Goal: Task Accomplishment & Management: Manage account settings

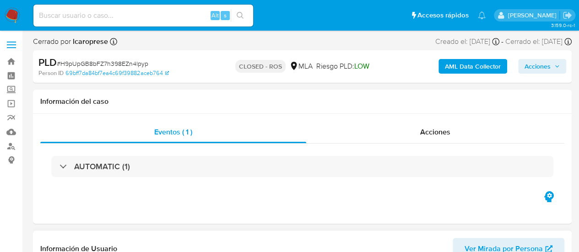
select select "10"
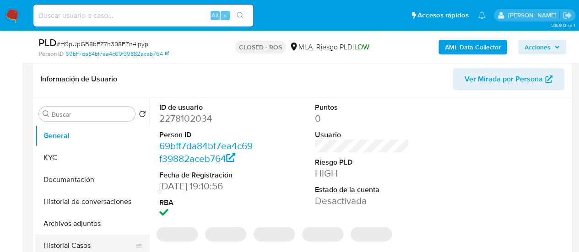
click at [70, 240] on button "Historial Casos" at bounding box center [88, 246] width 107 height 22
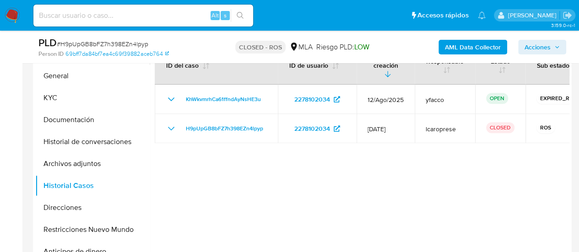
scroll to position [183, 0]
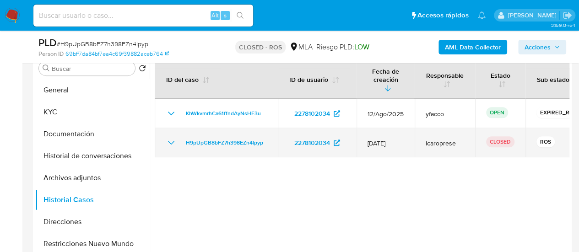
click at [170, 138] on icon "Mostrar/Ocultar" at bounding box center [171, 142] width 11 height 11
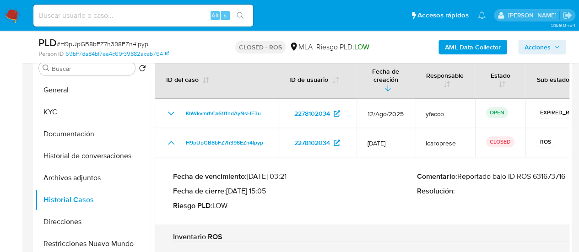
click at [540, 172] on p "Comentario : Reportado bajo ID ROS 631673716" at bounding box center [539, 176] width 244 height 9
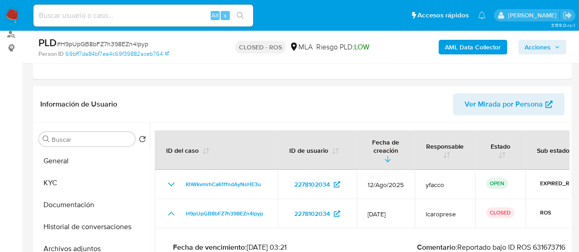
scroll to position [0, 0]
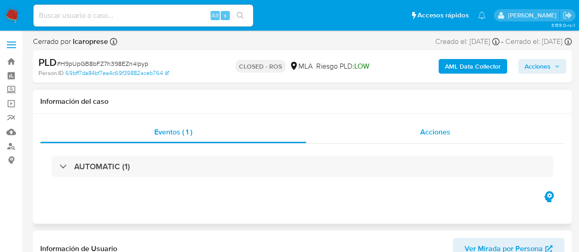
click at [444, 135] on span "Acciones" at bounding box center [435, 132] width 30 height 11
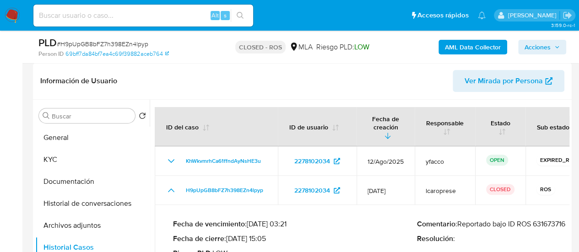
scroll to position [150, 0]
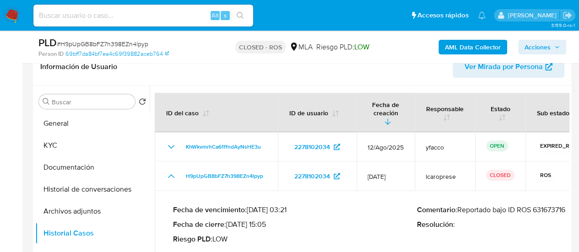
click at [15, 15] on img at bounding box center [13, 16] width 16 height 16
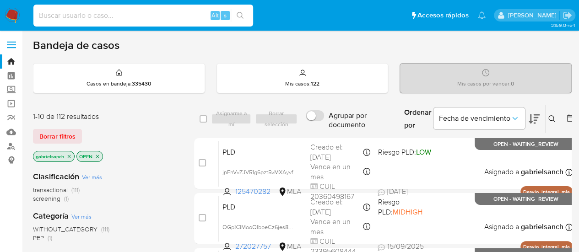
click at [128, 20] on input at bounding box center [143, 16] width 220 height 12
paste input "em0DyVTWVa32a1kyRnf5gTjl"
type input "em0DyVTWVa32a1kyRnf5gTjl"
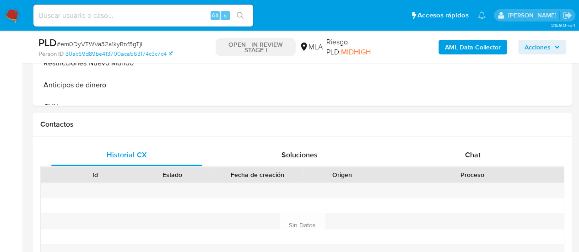
scroll to position [46, 0]
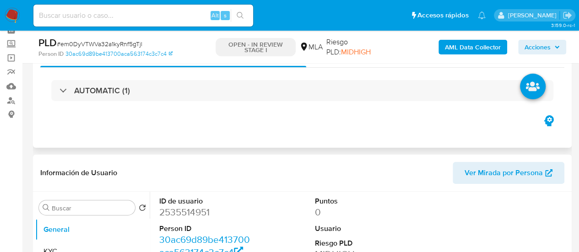
select select "10"
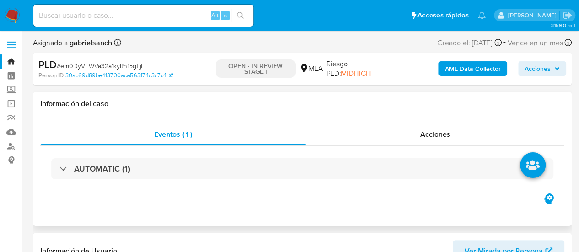
click at [406, 104] on h1 "Información del caso" at bounding box center [302, 103] width 524 height 9
click at [415, 131] on div "Acciones" at bounding box center [435, 135] width 258 height 22
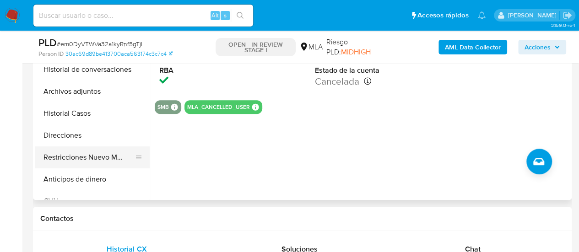
scroll to position [275, 0]
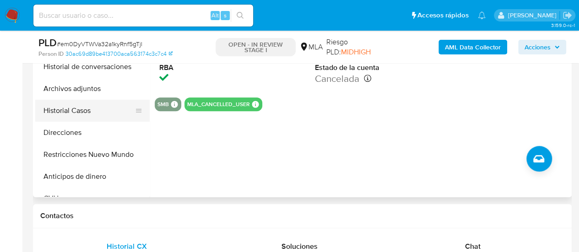
click at [96, 111] on button "Historial Casos" at bounding box center [88, 111] width 107 height 22
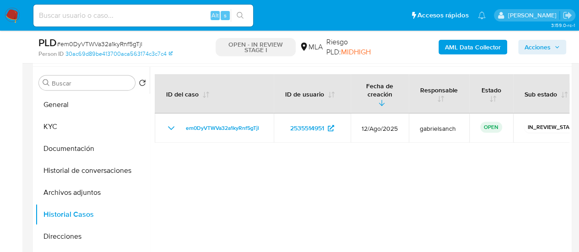
scroll to position [183, 0]
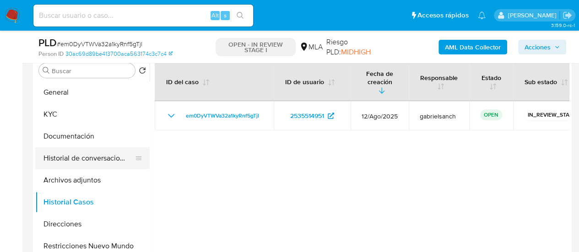
click at [85, 160] on button "Historial de conversaciones" at bounding box center [88, 158] width 107 height 22
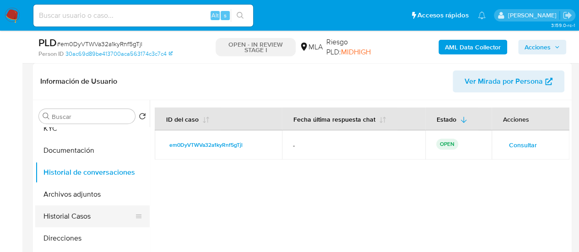
scroll to position [46, 0]
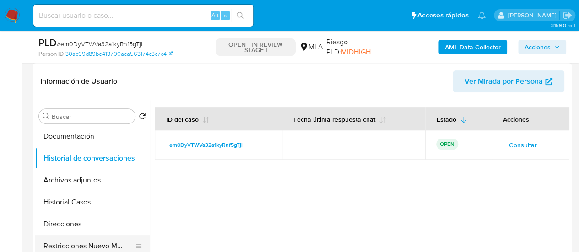
click at [86, 242] on button "Restricciones Nuevo Mundo" at bounding box center [88, 246] width 107 height 22
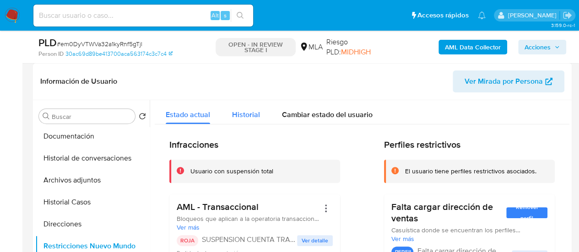
click at [243, 115] on span "Historial" at bounding box center [246, 114] width 28 height 11
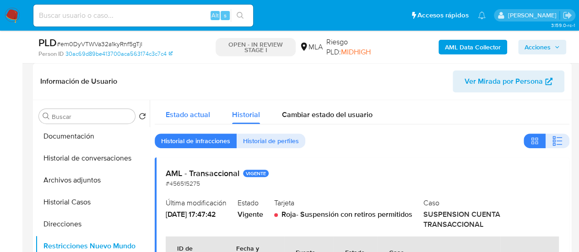
click at [201, 110] on span "Estado actual" at bounding box center [188, 114] width 44 height 11
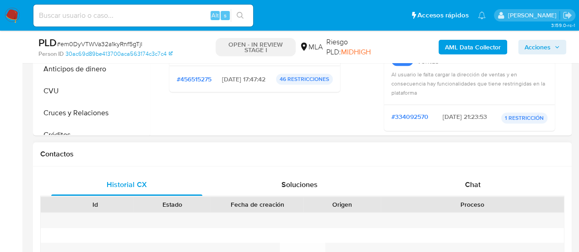
scroll to position [412, 0]
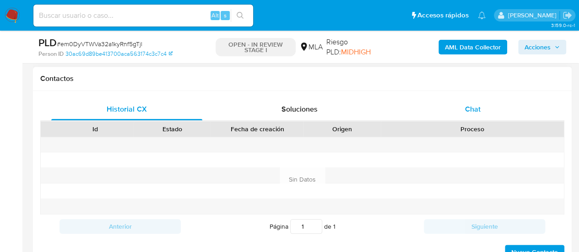
click at [465, 114] on div "Chat" at bounding box center [472, 109] width 151 height 22
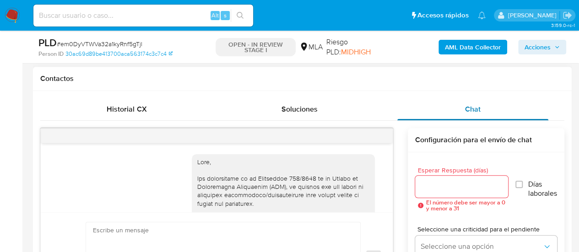
scroll to position [651, 0]
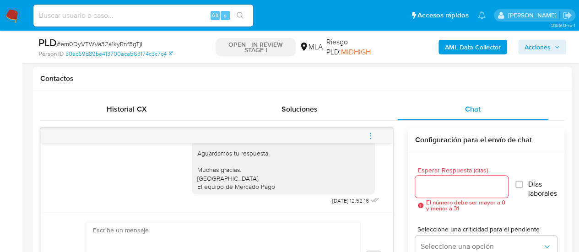
click at [370, 130] on span "menu-action" at bounding box center [370, 136] width 8 height 22
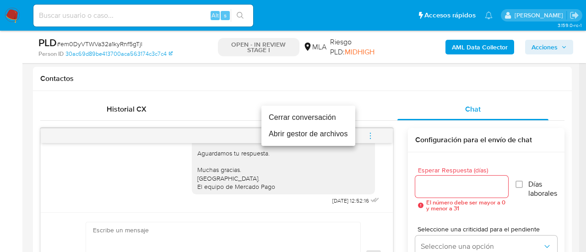
click at [331, 120] on li "Cerrar conversación" at bounding box center [308, 117] width 94 height 16
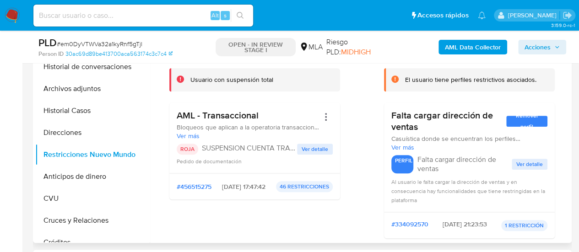
scroll to position [229, 0]
click at [77, 94] on button "Archivos adjuntos" at bounding box center [88, 89] width 107 height 22
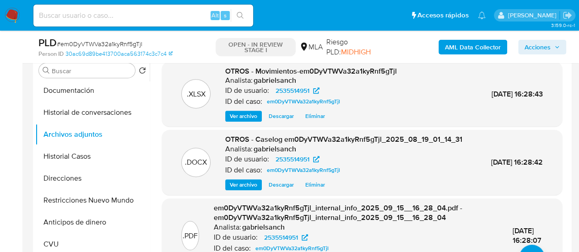
scroll to position [137, 0]
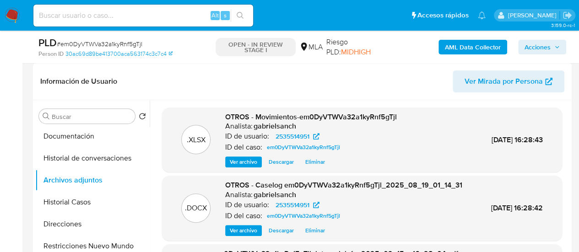
click at [518, 44] on button "Acciones" at bounding box center [542, 47] width 48 height 15
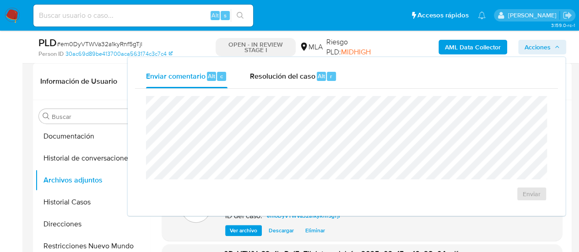
click at [519, 44] on button "Acciones" at bounding box center [542, 47] width 48 height 15
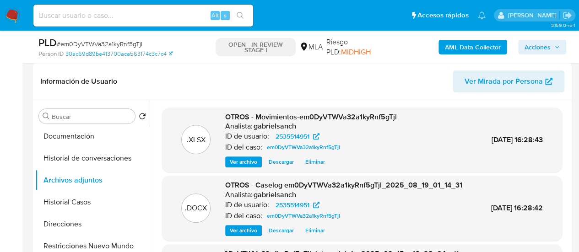
click at [519, 44] on button "Acciones" at bounding box center [542, 47] width 48 height 15
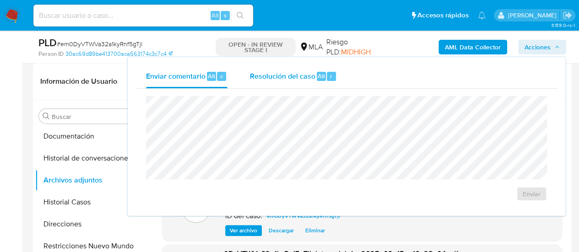
click at [308, 72] on span "Resolución del caso" at bounding box center [281, 75] width 65 height 11
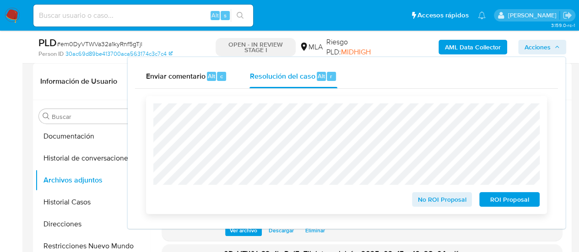
click at [502, 201] on span "ROI Proposal" at bounding box center [510, 199] width 48 height 13
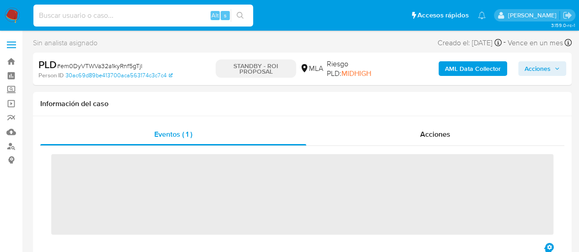
click at [108, 15] on input at bounding box center [143, 16] width 220 height 12
paste input "ElxPN1Us2PVQGXU7nhhGmflJ"
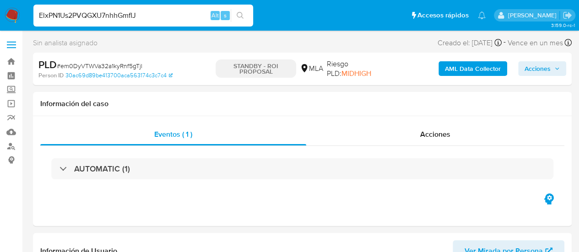
type input "ElxPN1Us2PVQGXU7nhhGmflJ"
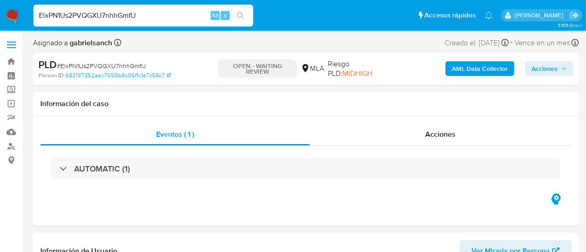
select select "10"
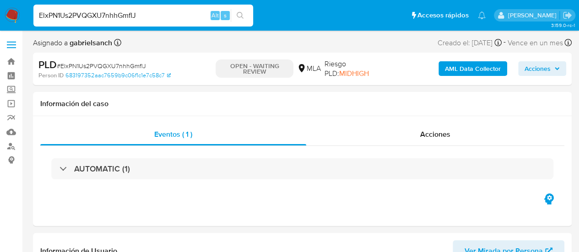
click at [111, 8] on div "ElxPN1Us2PVQGXU7nhhGmflJ Alt s" at bounding box center [143, 16] width 220 height 22
click at [114, 11] on input "ElxPN1Us2PVQGXU7nhhGmflJ" at bounding box center [143, 16] width 220 height 12
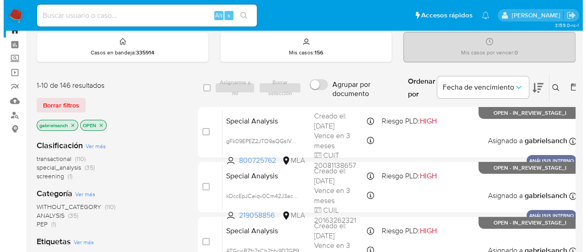
scroll to position [46, 0]
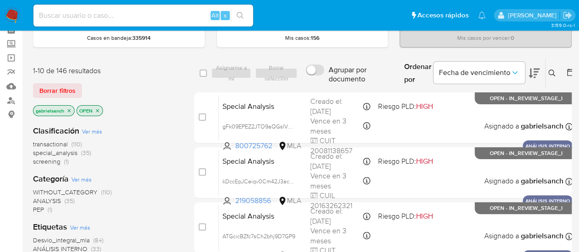
click at [550, 71] on icon at bounding box center [551, 73] width 7 height 7
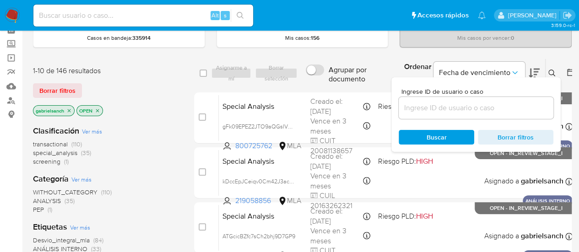
click at [446, 108] on input at bounding box center [476, 108] width 155 height 12
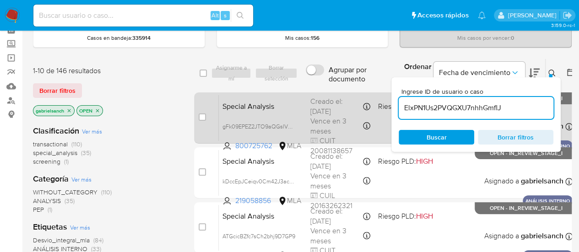
type input "ElxPN1Us2PVQGXU7nhhGmflJ"
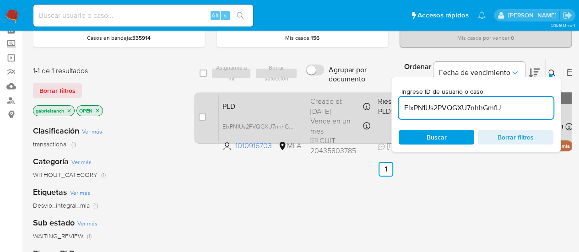
click at [203, 120] on div "case-item-checkbox" at bounding box center [202, 117] width 7 height 9
click at [203, 117] on input "checkbox" at bounding box center [202, 116] width 7 height 7
checkbox input "true"
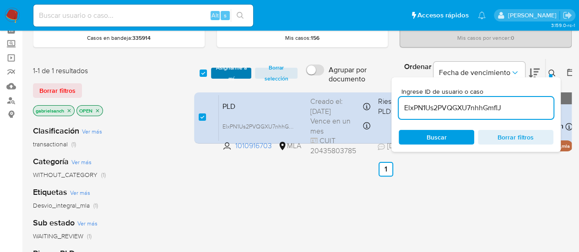
click at [229, 75] on span "Asignarme a mí" at bounding box center [232, 73] width 32 height 9
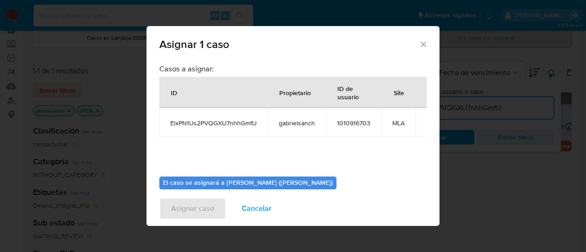
scroll to position [47, 0]
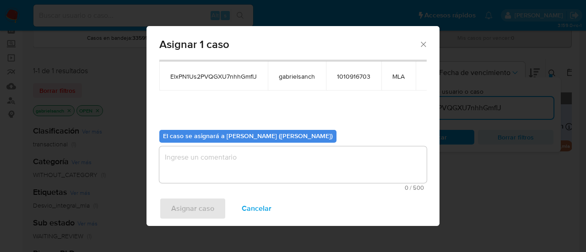
click at [285, 171] on textarea "assign-modal" at bounding box center [292, 164] width 267 height 37
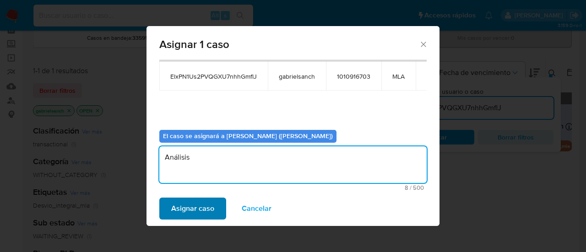
type textarea "Análisis"
click at [210, 206] on span "Asignar caso" at bounding box center [192, 209] width 43 height 20
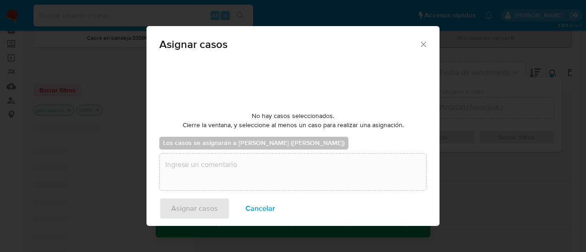
checkbox input "false"
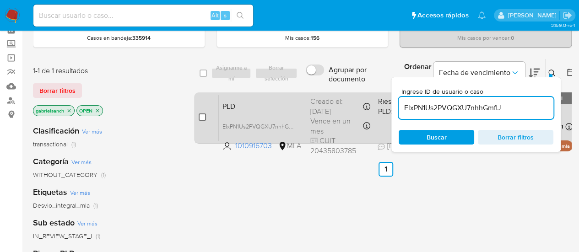
click at [202, 114] on input "checkbox" at bounding box center [202, 116] width 7 height 7
checkbox input "true"
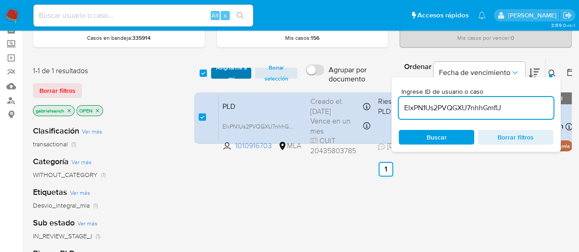
click at [217, 70] on span "Asignarme a mí" at bounding box center [232, 73] width 32 height 9
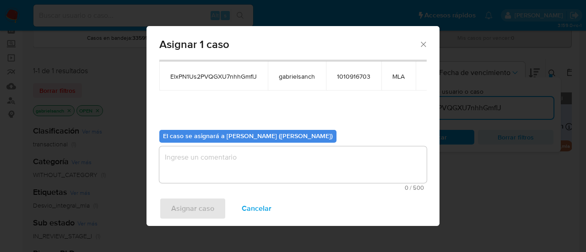
click at [245, 172] on textarea "assign-modal" at bounding box center [292, 164] width 267 height 37
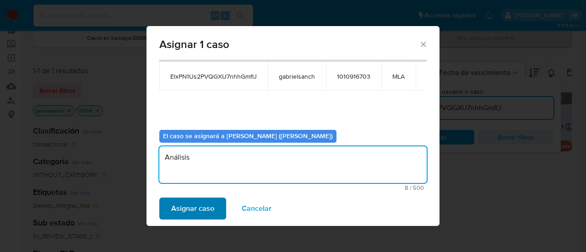
type textarea "Análisis"
click at [208, 206] on span "Asignar caso" at bounding box center [192, 209] width 43 height 20
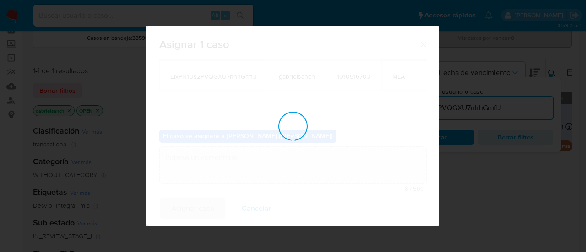
checkbox input "false"
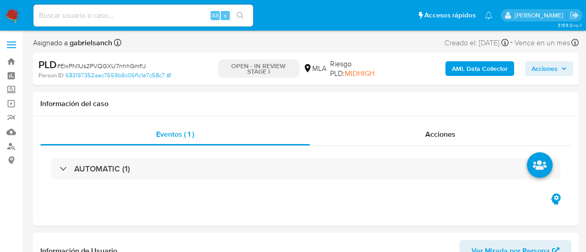
select select "10"
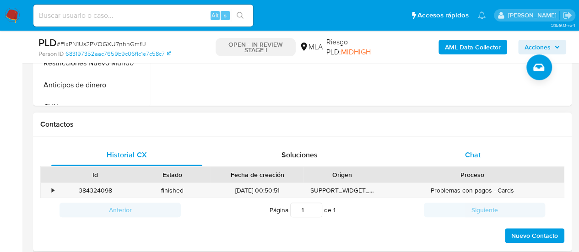
click at [474, 155] on span "Chat" at bounding box center [473, 155] width 16 height 11
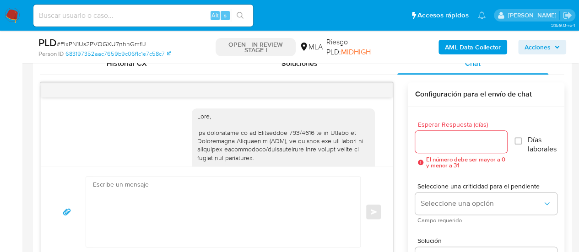
scroll to position [575, 0]
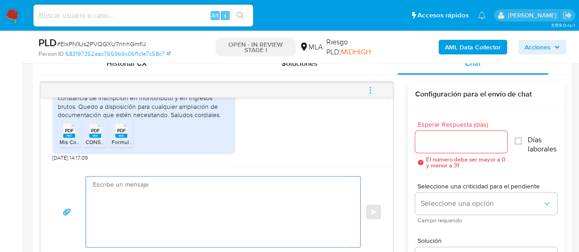
click at [275, 190] on textarea at bounding box center [221, 212] width 256 height 70
paste textarea "Lore, Ip dolorsi am con adipiscinge seddoeiusmo te in utlabo et Dolorem Aliq, e…"
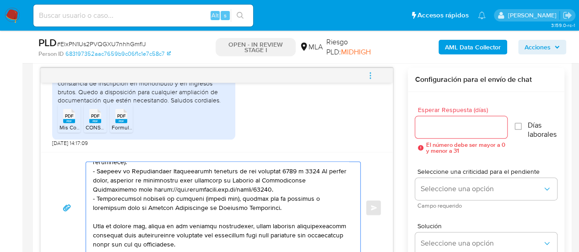
scroll to position [0, 0]
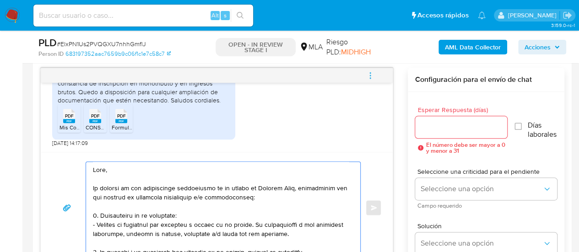
drag, startPoint x: 98, startPoint y: 244, endPoint x: 85, endPoint y: 108, distance: 137.0
click at [85, 108] on div "[DATE] 17:41:17 Buenas tardes, A continuación adjunto facturación de este año d…" at bounding box center [216, 170] width 353 height 205
type textarea "Lore, Ip dolorsi am con adipiscinge seddoeiusmo te in utlabo et Dolorem Aliq, e…"
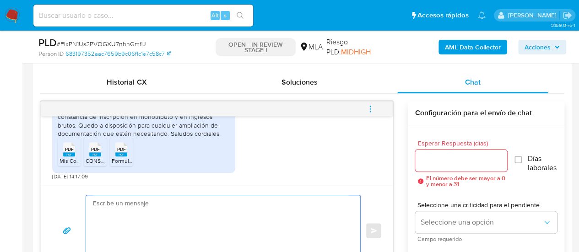
scroll to position [426, 0]
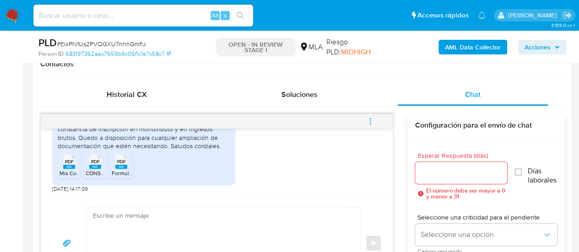
click at [73, 162] on span "PDF" at bounding box center [69, 162] width 9 height 6
click at [91, 164] on span "PDF" at bounding box center [95, 162] width 9 height 6
click at [124, 167] on rect at bounding box center [121, 167] width 12 height 4
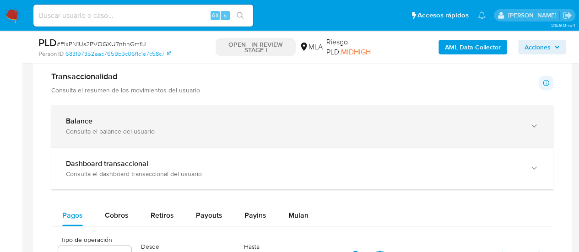
scroll to position [701, 0]
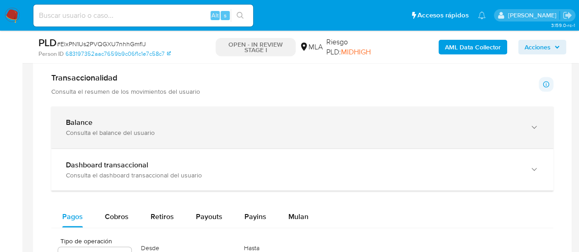
click at [447, 130] on div "Consulta el balance del usuario" at bounding box center [293, 133] width 454 height 8
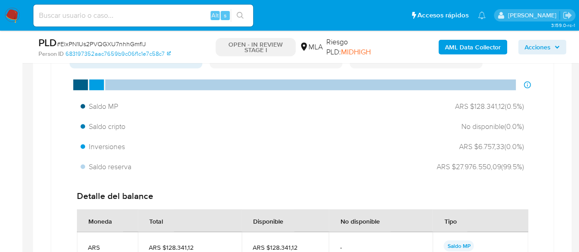
scroll to position [838, 0]
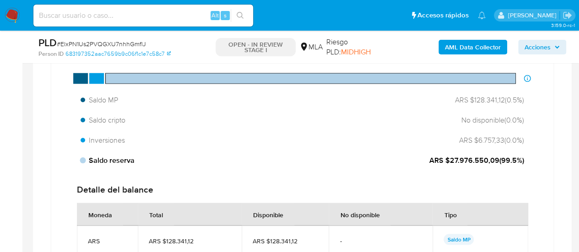
click at [107, 163] on span "Saldo reserva" at bounding box center [108, 160] width 54 height 10
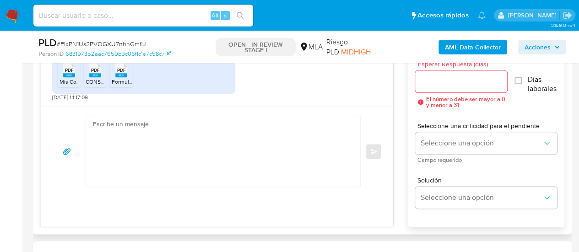
scroll to position [472, 0]
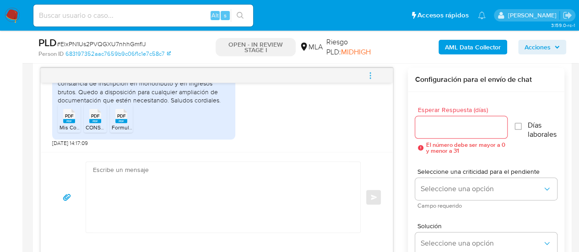
click at [157, 184] on textarea at bounding box center [221, 197] width 256 height 70
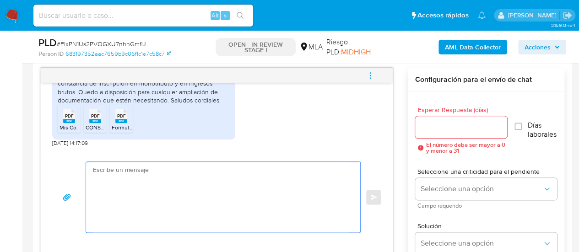
paste textarea "Hola, ¡Muchas gracias por tu respuesta! Confirmamos la recepción de la document…"
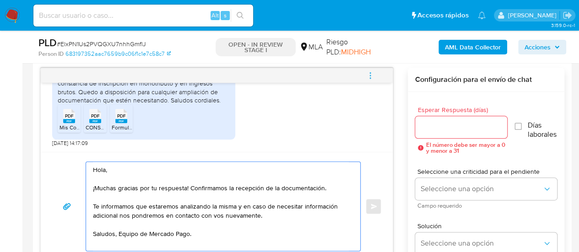
type textarea "Hola, ¡Muchas gracias por tu respuesta! Confirmamos la recepción de la document…"
click at [431, 125] on input "Esperar Respuesta (días)" at bounding box center [461, 127] width 92 height 12
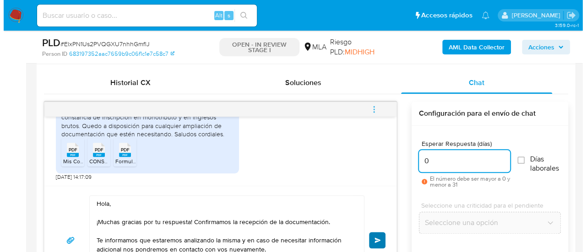
scroll to position [426, 0]
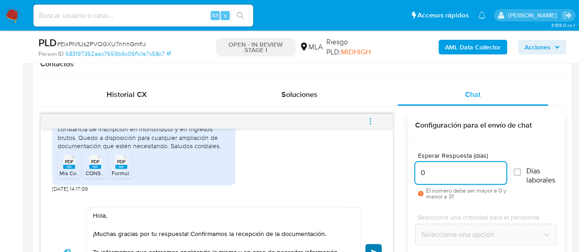
type input "0"
click at [369, 244] on button "Enviar" at bounding box center [373, 252] width 16 height 16
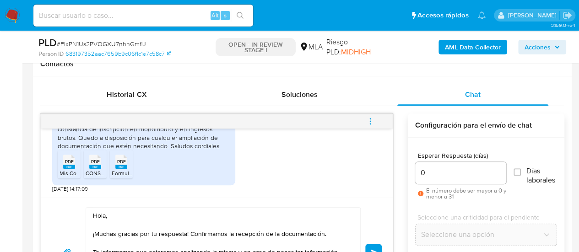
click at [368, 117] on icon "menu-action" at bounding box center [370, 121] width 8 height 8
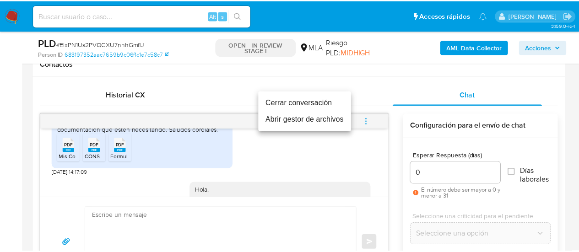
scroll to position [685, 0]
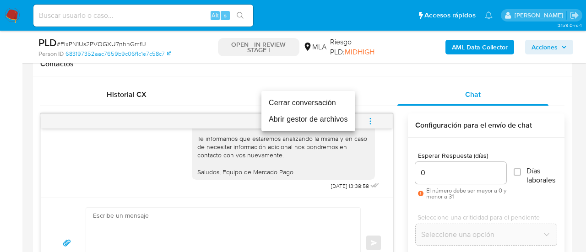
click at [330, 103] on li "Cerrar conversación" at bounding box center [308, 103] width 94 height 16
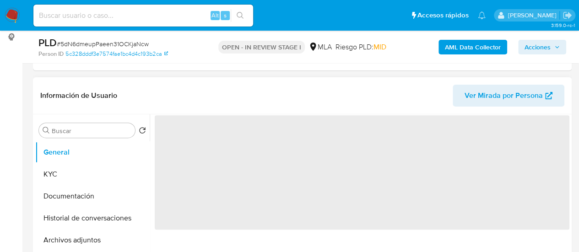
scroll to position [137, 0]
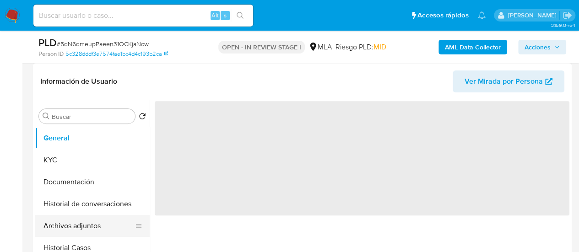
select select "10"
click at [76, 230] on button "Archivos adjuntos" at bounding box center [88, 226] width 107 height 22
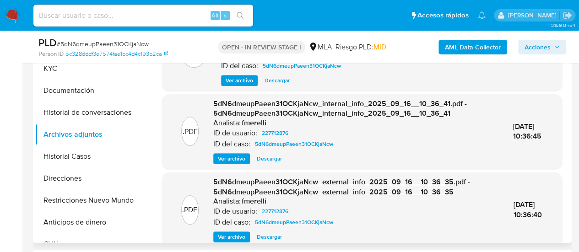
scroll to position [183, 0]
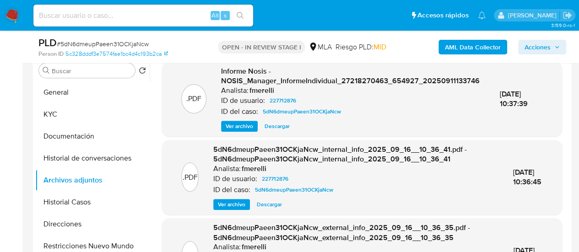
click at [241, 120] on div "Informe Nosis - NOSIS_Manager_InformeIndividual_27218270463_654927_202509111337…" at bounding box center [353, 98] width 264 height 65
click at [244, 123] on span "Ver archivo" at bounding box center [239, 126] width 27 height 9
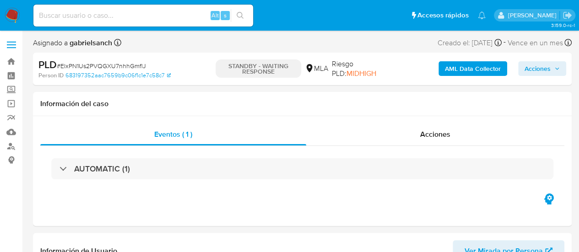
select select "10"
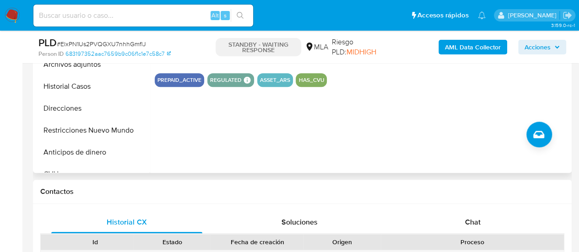
scroll to position [366, 0]
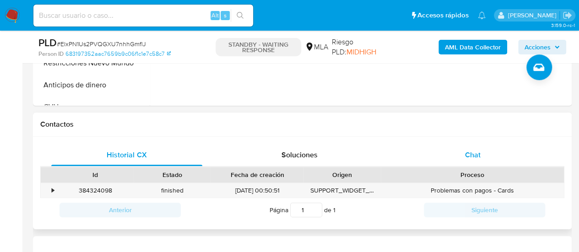
click at [483, 161] on div "Chat" at bounding box center [472, 155] width 151 height 22
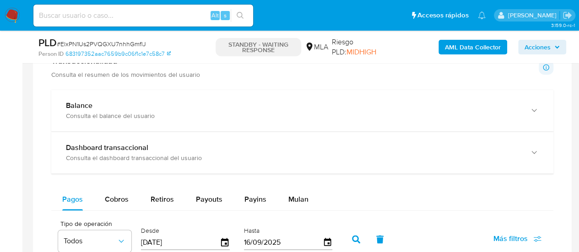
scroll to position [595, 0]
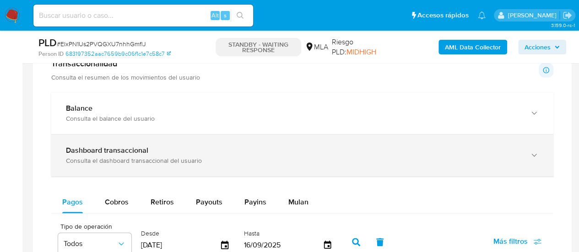
click at [178, 159] on div "Consulta el dashboard transaccional del usuario" at bounding box center [293, 161] width 454 height 8
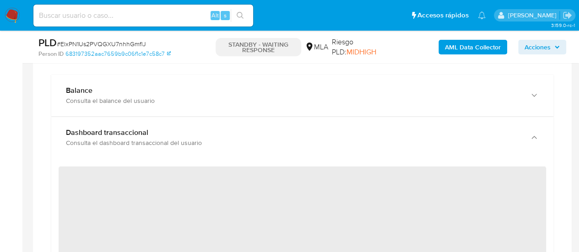
scroll to position [641, 0]
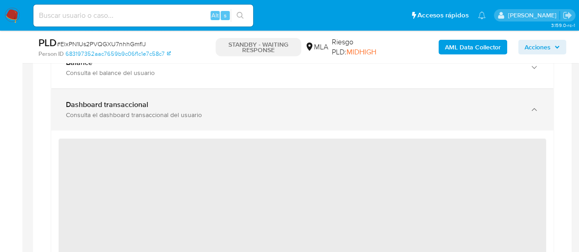
click at [534, 108] on icon "button" at bounding box center [533, 109] width 9 height 9
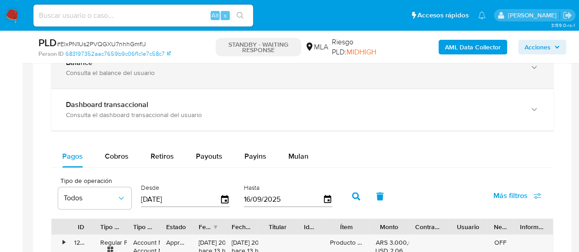
click at [523, 68] on div "Balance Consulta el balance del usuario" at bounding box center [302, 68] width 502 height 42
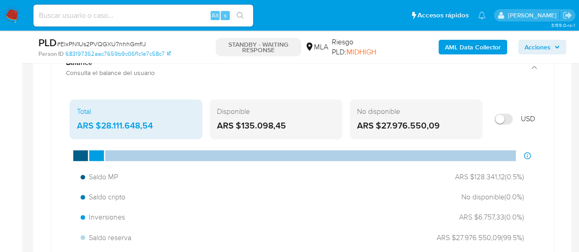
click at [426, 114] on div "No disponible" at bounding box center [416, 112] width 118 height 10
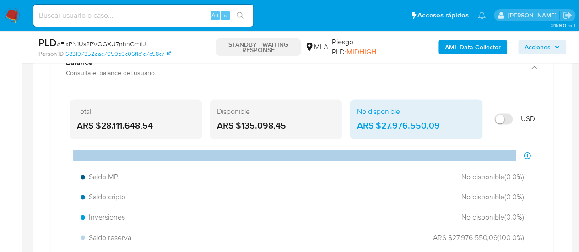
scroll to position [686, 0]
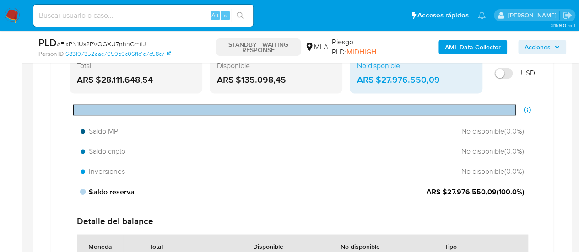
click at [117, 190] on span "Saldo reserva" at bounding box center [108, 192] width 54 height 10
drag, startPoint x: 444, startPoint y: 190, endPoint x: 494, endPoint y: 194, distance: 50.0
click at [494, 194] on span "ARS $27.976.550,09 ( 100.0 %)" at bounding box center [474, 192] width 97 height 10
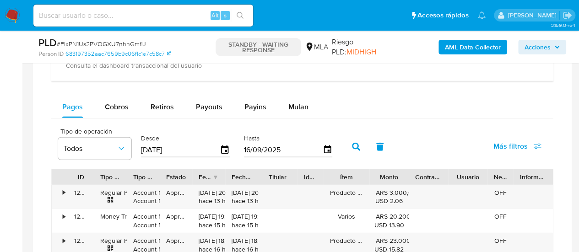
scroll to position [1053, 0]
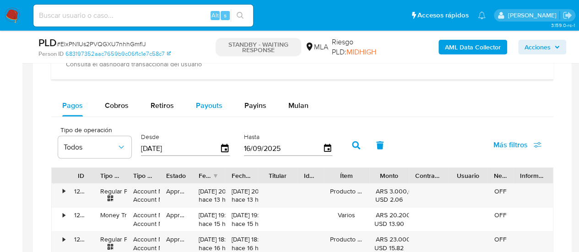
click at [190, 109] on button "Payouts" at bounding box center [209, 106] width 49 height 22
select select "10"
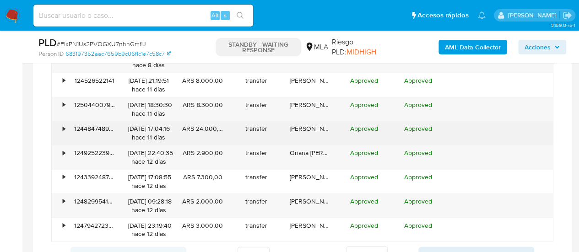
scroll to position [1281, 0]
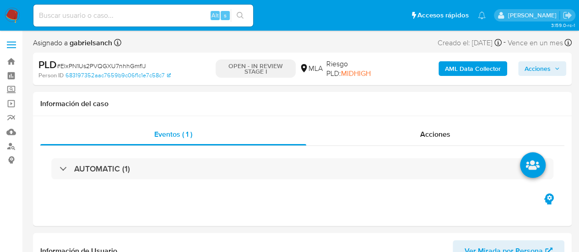
select select "10"
click at [490, 63] on b "AML Data Collector" at bounding box center [473, 68] width 56 height 15
click at [469, 71] on b "AML Data Collector" at bounding box center [473, 68] width 56 height 15
select select "10"
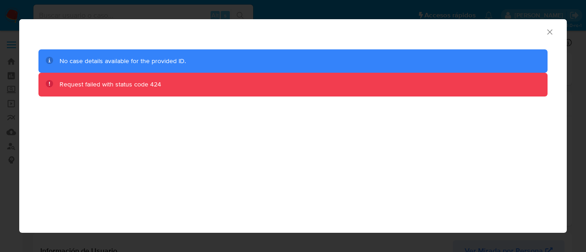
click at [548, 36] on icon "Cerrar ventana" at bounding box center [549, 31] width 9 height 9
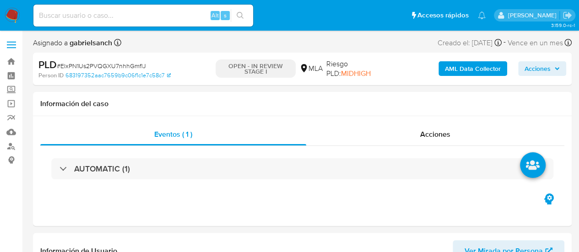
click at [452, 67] on b "AML Data Collector" at bounding box center [473, 68] width 56 height 15
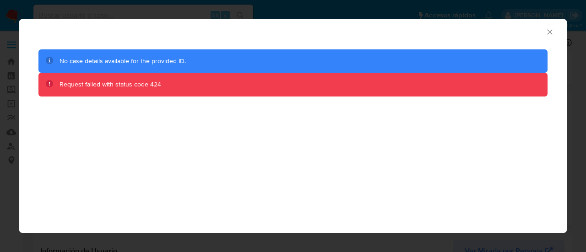
click at [548, 30] on icon "Cerrar ventana" at bounding box center [549, 31] width 9 height 9
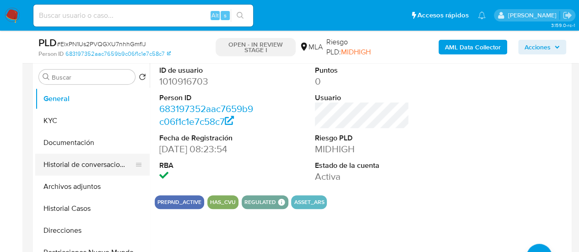
scroll to position [183, 0]
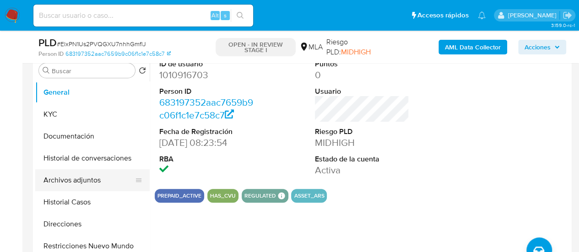
click at [70, 176] on button "Archivos adjuntos" at bounding box center [88, 180] width 107 height 22
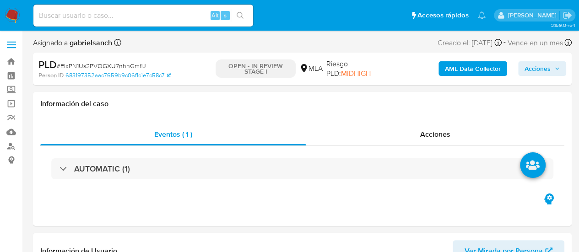
click at [459, 68] on b "AML Data Collector" at bounding box center [473, 68] width 56 height 15
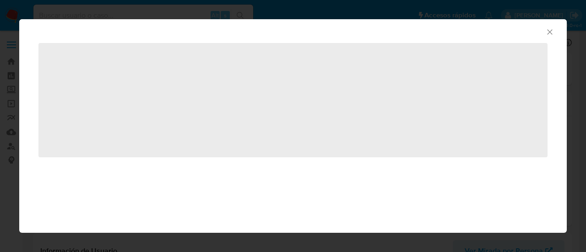
select select "10"
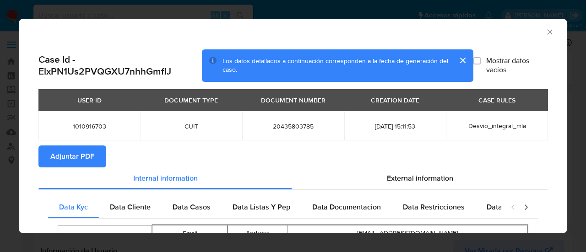
click at [50, 159] on span "Adjuntar PDF" at bounding box center [72, 156] width 44 height 20
click at [545, 28] on icon "Cerrar ventana" at bounding box center [549, 31] width 9 height 9
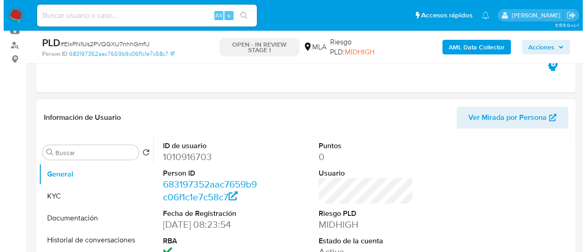
scroll to position [183, 0]
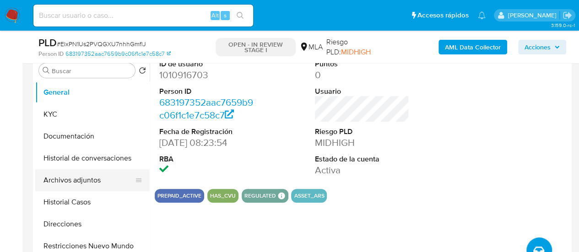
click at [72, 180] on button "Archivos adjuntos" at bounding box center [88, 180] width 107 height 22
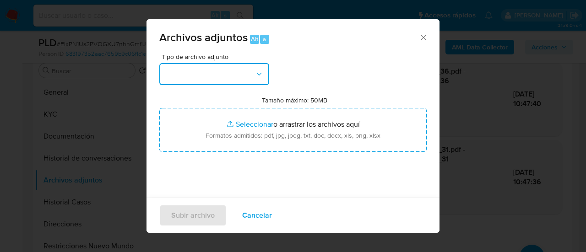
click at [253, 80] on button "button" at bounding box center [214, 74] width 110 height 22
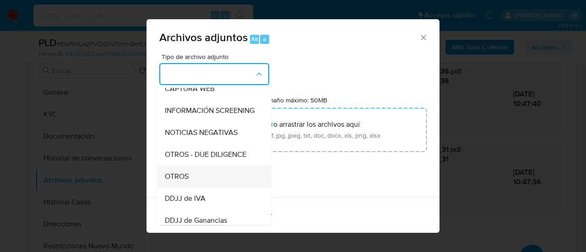
scroll to position [137, 0]
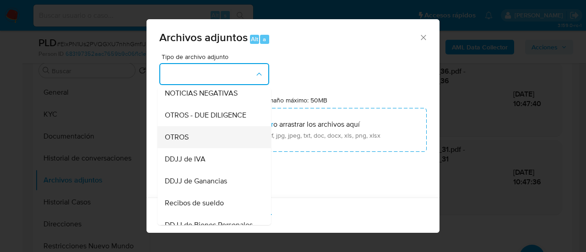
click at [204, 148] on div "OTROS" at bounding box center [211, 137] width 93 height 22
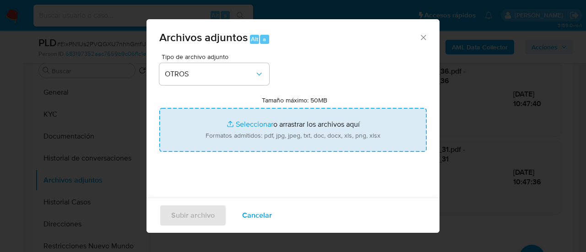
click at [237, 139] on input "Tamaño máximo: 50MB Seleccionar archivos" at bounding box center [292, 130] width 267 height 44
type input "C:\fakepath\Resumen de comprobantes electrónicos.pdf"
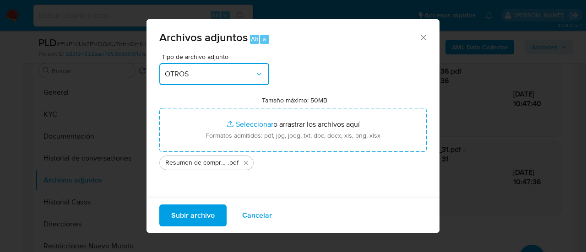
drag, startPoint x: 237, startPoint y: 139, endPoint x: 184, endPoint y: 71, distance: 85.8
click at [184, 71] on span "OTROS" at bounding box center [210, 74] width 90 height 9
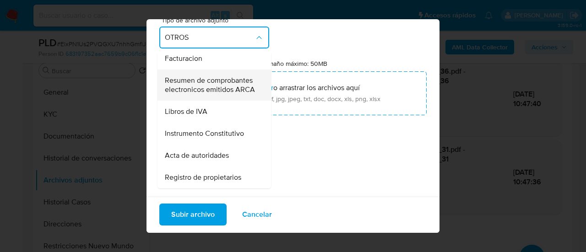
scroll to position [25, 0]
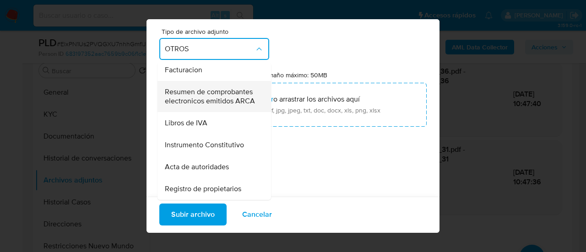
click at [196, 88] on span "Resumen de comprobantes electronicos emitidos ARCA" at bounding box center [211, 96] width 93 height 18
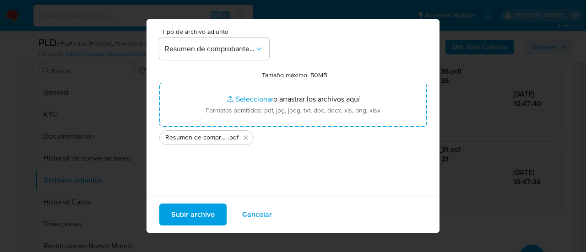
click at [194, 205] on span "Subir archivo" at bounding box center [192, 215] width 43 height 20
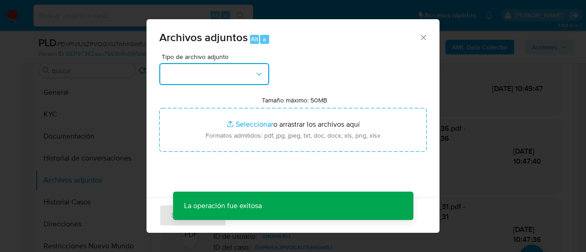
click at [215, 74] on button "button" at bounding box center [214, 74] width 110 height 22
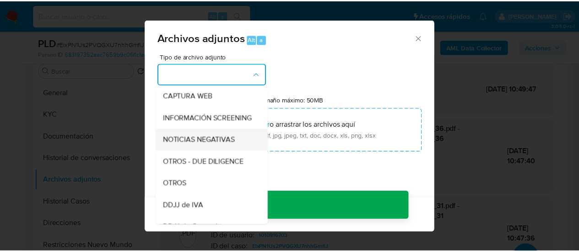
scroll to position [92, 0]
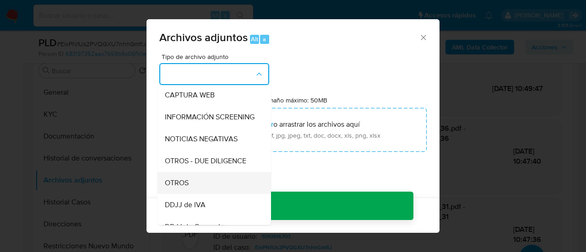
click at [188, 187] on span "OTROS" at bounding box center [177, 182] width 24 height 9
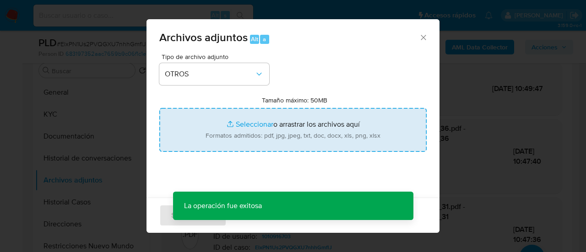
click at [244, 137] on input "Tamaño máximo: 50MB Seleccionar archivos" at bounding box center [292, 130] width 267 height 44
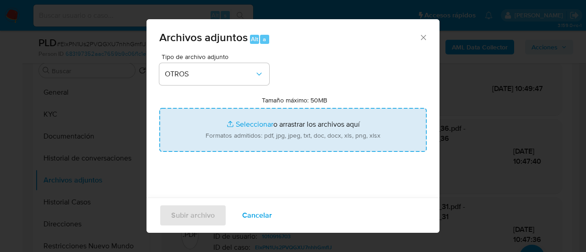
type input "C:\fakepath\Caselog ElxPN1Us2PVQGXU7nhhGmflJ_2025_08_18_14_58_45.docx"
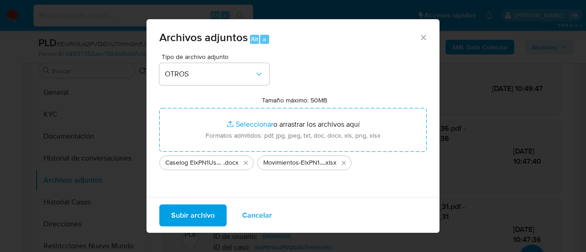
drag, startPoint x: 244, startPoint y: 137, endPoint x: 192, endPoint y: 215, distance: 93.9
click at [192, 215] on span "Subir archivo" at bounding box center [192, 215] width 43 height 20
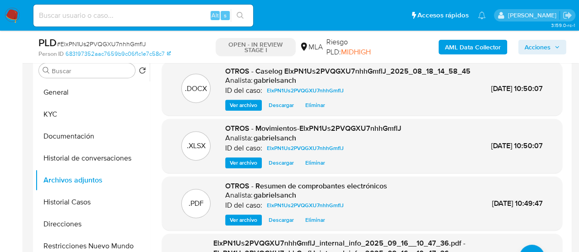
click at [525, 51] on span "Acciones" at bounding box center [537, 47] width 26 height 15
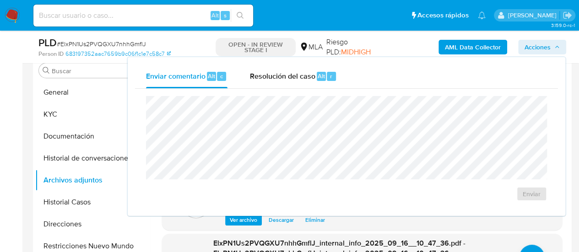
scroll to position [404, 0]
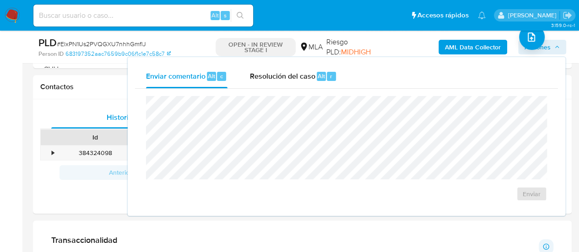
click at [550, 49] on span "Acciones" at bounding box center [537, 47] width 26 height 15
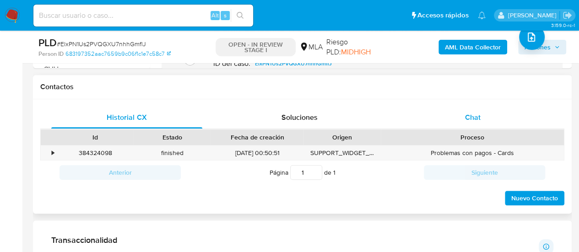
click at [450, 123] on div "Chat" at bounding box center [472, 118] width 151 height 22
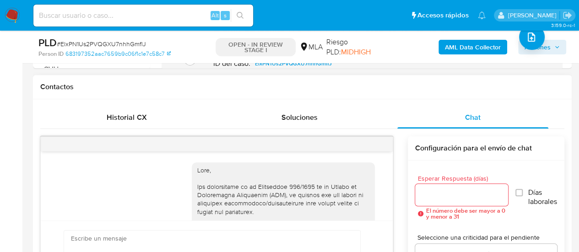
scroll to position [685, 0]
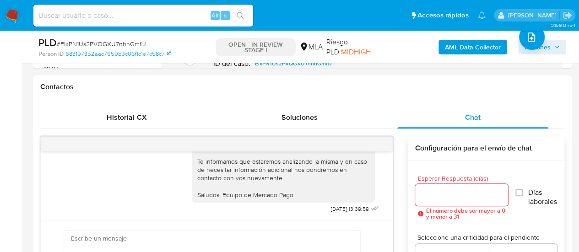
click at [555, 48] on icon "button" at bounding box center [556, 46] width 5 height 5
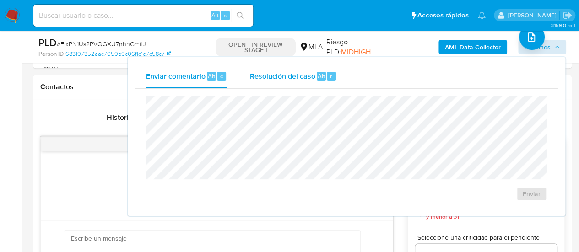
click at [298, 74] on span "Resolución del caso" at bounding box center [281, 75] width 65 height 11
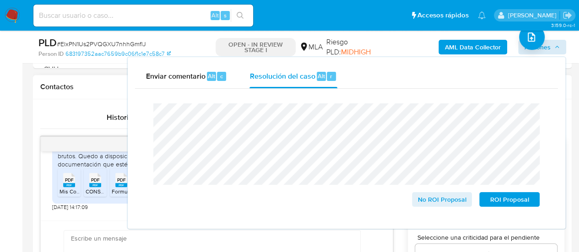
scroll to position [548, 0]
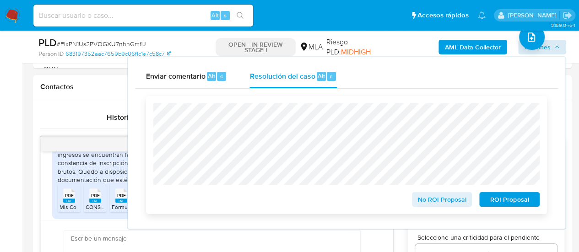
click at [457, 197] on span "No ROI Proposal" at bounding box center [442, 199] width 48 height 13
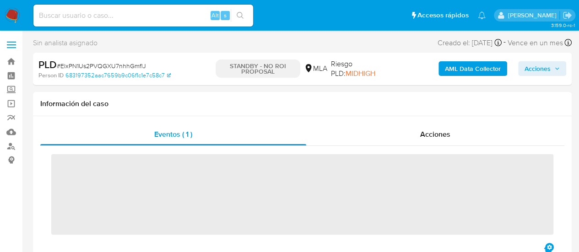
click at [133, 11] on input at bounding box center [143, 16] width 220 height 12
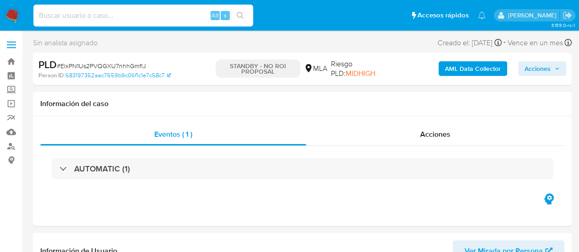
paste input "h91qFUbrQNGGhdqTfoAZKQLE"
type input "h91qFUbrQNGGhdqTfoAZKQLE"
select select "10"
click at [98, 15] on input "h91qFUbrQNGGhdqTfoAZKQLE" at bounding box center [143, 16] width 220 height 12
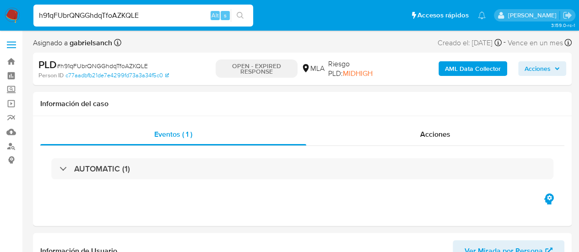
click at [98, 15] on input "h91qFUbrQNGGhdqTfoAZKQLE" at bounding box center [143, 16] width 220 height 12
click at [94, 12] on input "h91qFUbrQNGGhdqTfoAZKQLE" at bounding box center [143, 16] width 220 height 12
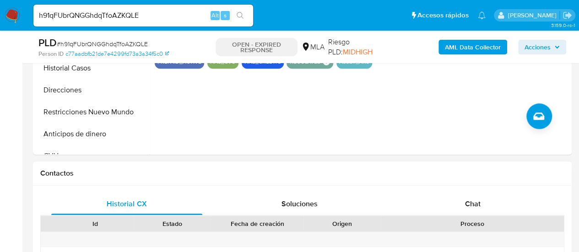
scroll to position [320, 0]
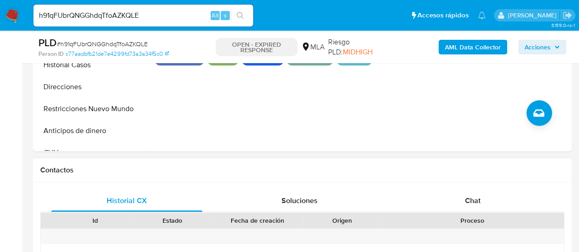
click at [482, 199] on div "Chat" at bounding box center [472, 201] width 151 height 22
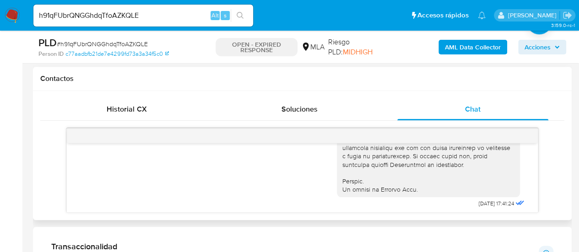
scroll to position [422, 0]
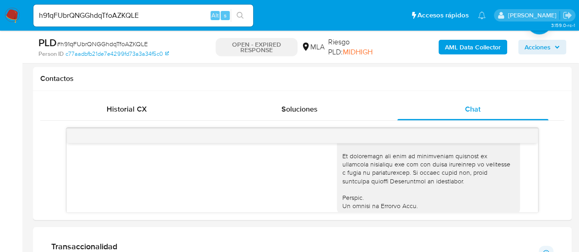
click at [64, 12] on input "h91qFUbrQNGGhdqTfoAZKQLE" at bounding box center [143, 16] width 220 height 12
click at [64, 11] on input "h91qFUbrQNGGhdqTfoAZKQLE" at bounding box center [143, 16] width 220 height 12
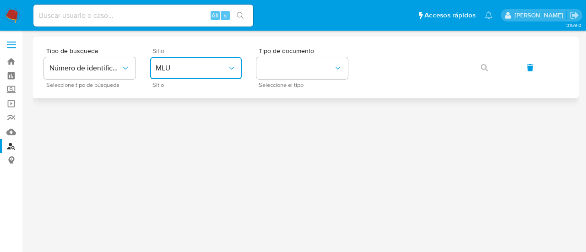
click at [215, 71] on span "MLU" at bounding box center [191, 68] width 71 height 9
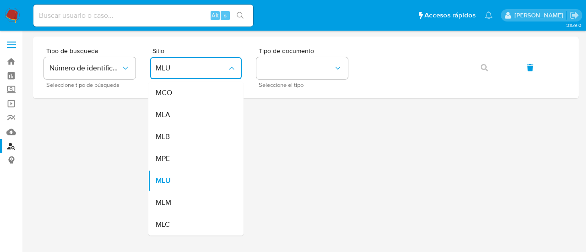
click at [188, 116] on div "MLA" at bounding box center [193, 115] width 75 height 22
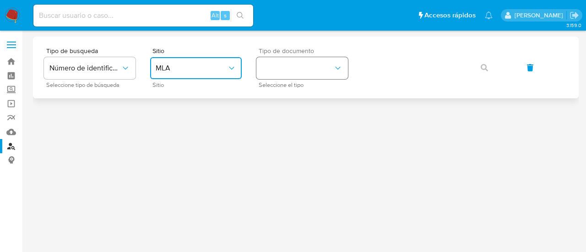
click at [270, 70] on button "identificationType" at bounding box center [302, 68] width 92 height 22
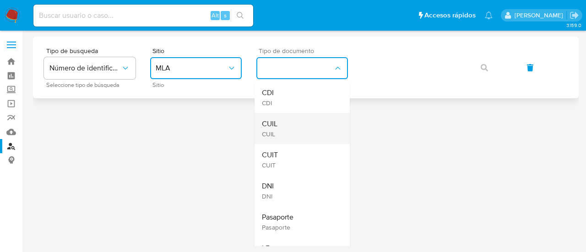
click at [285, 125] on div "CUIL CUIL" at bounding box center [299, 128] width 75 height 31
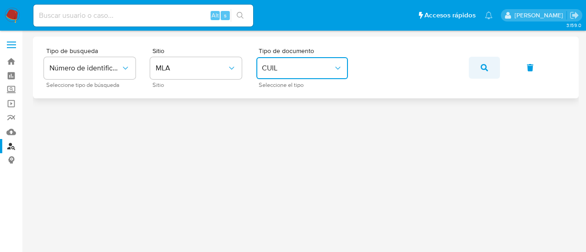
click at [478, 66] on button "button" at bounding box center [484, 68] width 31 height 22
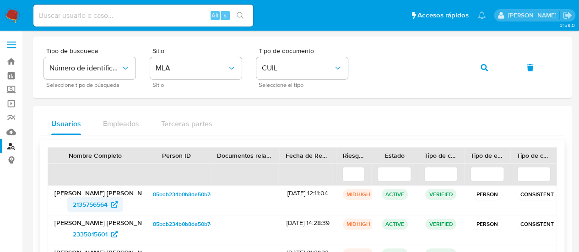
click at [99, 202] on span "2135756564" at bounding box center [90, 204] width 35 height 15
click at [483, 70] on icon "button" at bounding box center [483, 67] width 7 height 7
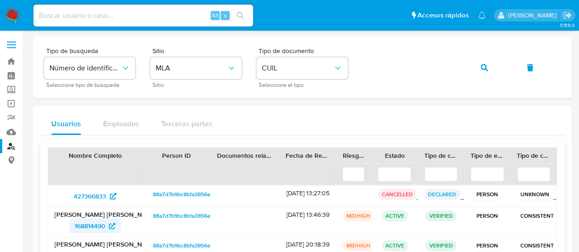
click at [93, 221] on span "168814490" at bounding box center [90, 226] width 31 height 15
click at [467, 69] on div "Tipo de busqueda Número de identificación Seleccione tipo de búsqueda Sitio MLA…" at bounding box center [302, 68] width 517 height 40
click at [487, 69] on icon "button" at bounding box center [483, 67] width 7 height 7
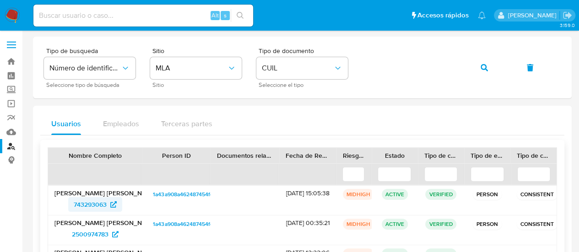
click at [80, 201] on span "743293063" at bounding box center [90, 204] width 33 height 15
click at [478, 67] on button "button" at bounding box center [484, 68] width 31 height 22
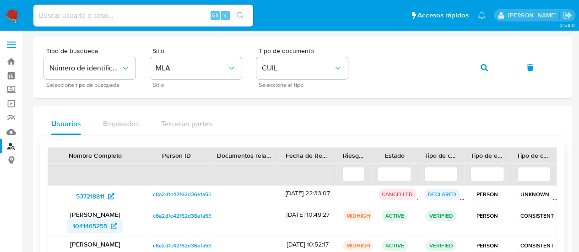
click at [76, 222] on span "1041465255" at bounding box center [90, 226] width 34 height 15
click at [474, 71] on button "button" at bounding box center [484, 68] width 31 height 22
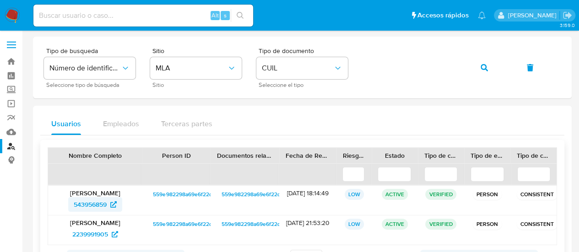
click at [100, 205] on span "543956859" at bounding box center [90, 204] width 33 height 15
click at [477, 66] on button "button" at bounding box center [484, 68] width 31 height 22
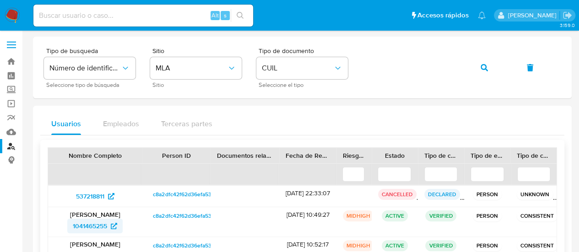
click at [106, 223] on span "1041465255" at bounding box center [90, 226] width 34 height 15
click at [476, 69] on button "button" at bounding box center [484, 68] width 31 height 22
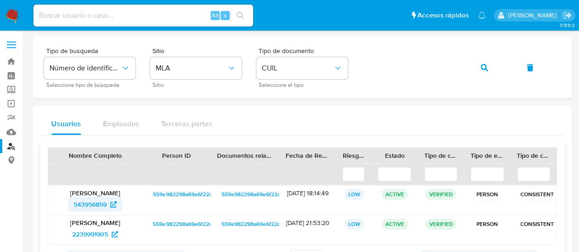
click at [99, 204] on span "543956859" at bounding box center [90, 204] width 33 height 15
click at [491, 72] on button "button" at bounding box center [484, 68] width 31 height 22
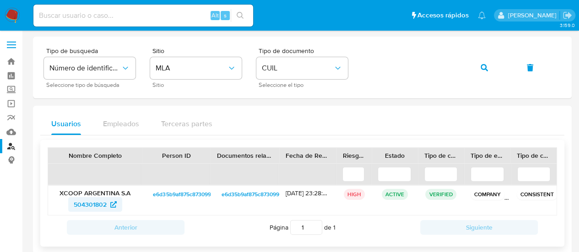
click at [83, 204] on span "504301802" at bounding box center [90, 204] width 33 height 15
click at [476, 67] on button "button" at bounding box center [484, 68] width 31 height 22
click at [90, 203] on span "301572520" at bounding box center [90, 204] width 32 height 15
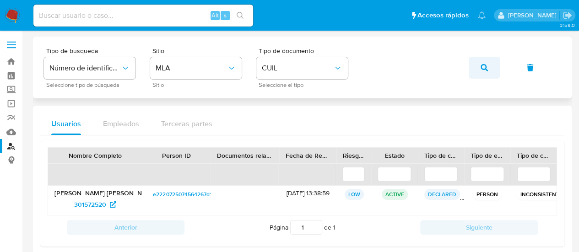
click at [480, 69] on button "button" at bounding box center [484, 68] width 31 height 22
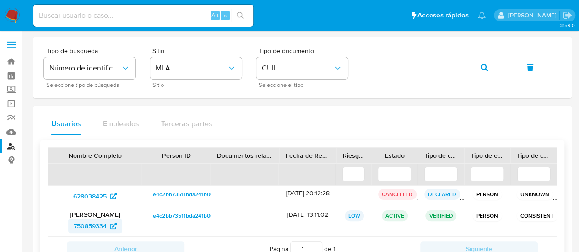
click at [101, 223] on span "750859334" at bounding box center [90, 226] width 33 height 15
click at [469, 68] on button "button" at bounding box center [484, 68] width 31 height 22
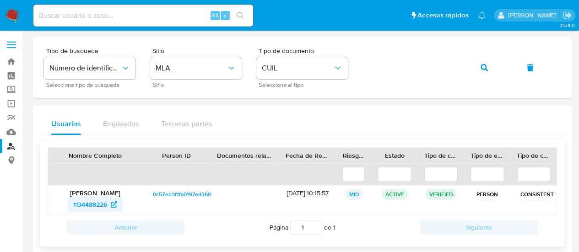
click at [78, 202] on span "1134488226" at bounding box center [90, 204] width 34 height 15
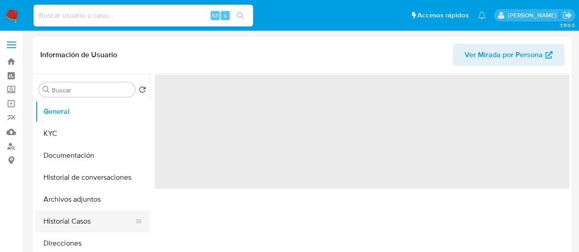
click at [84, 215] on button "Historial Casos" at bounding box center [88, 222] width 107 height 22
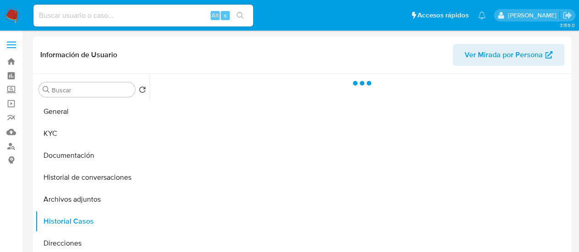
select select "10"
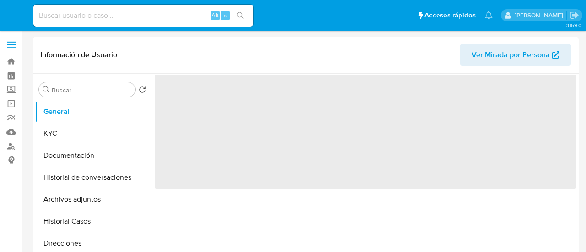
select select "10"
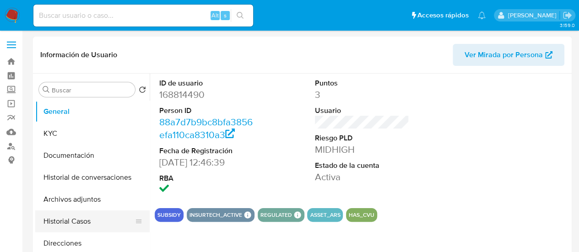
click at [82, 217] on button "Historial Casos" at bounding box center [88, 222] width 107 height 22
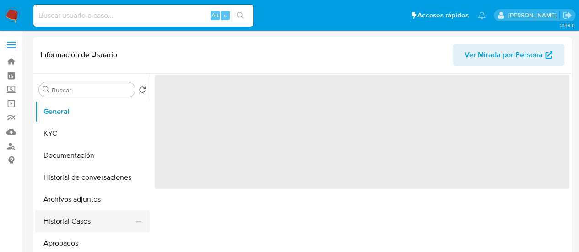
select select "10"
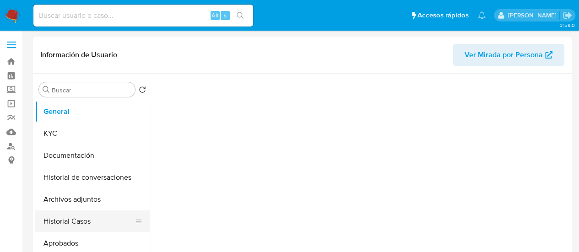
click at [75, 224] on button "Historial Casos" at bounding box center [88, 222] width 107 height 22
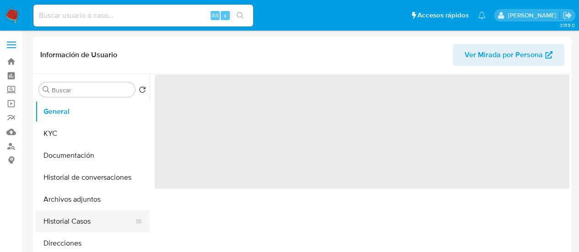
click at [67, 224] on button "Historial Casos" at bounding box center [88, 222] width 107 height 22
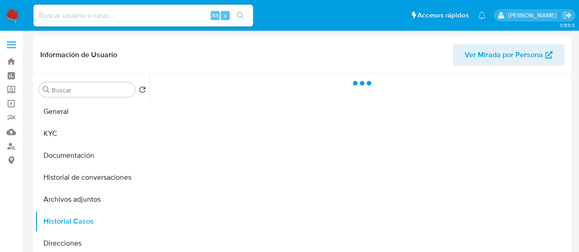
select select "10"
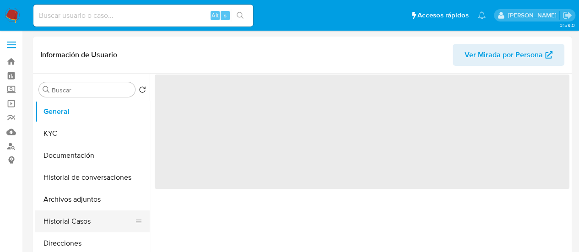
click at [59, 228] on button "Historial Casos" at bounding box center [88, 222] width 107 height 22
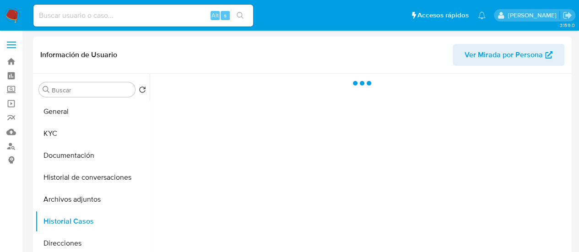
select select "10"
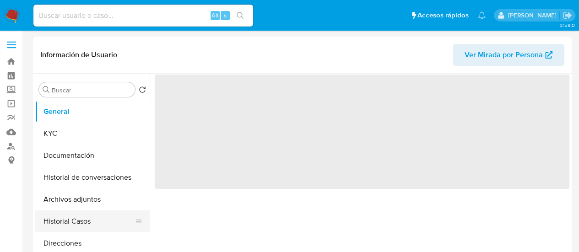
click at [71, 227] on button "Historial Casos" at bounding box center [88, 222] width 107 height 22
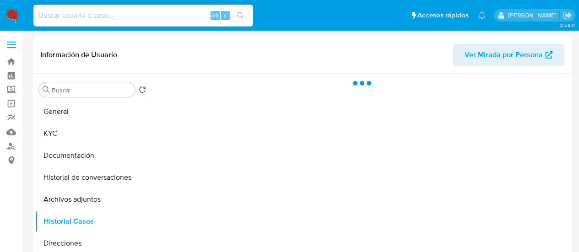
select select "10"
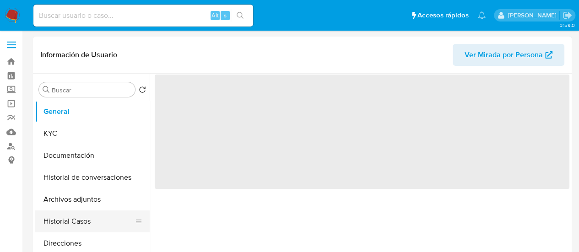
click at [84, 223] on button "Historial Casos" at bounding box center [88, 222] width 107 height 22
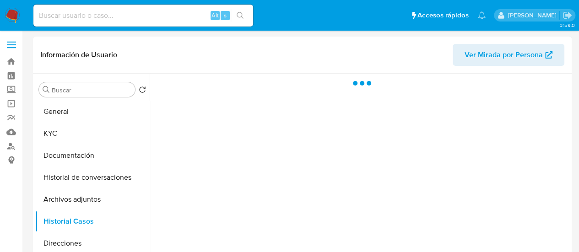
select select "10"
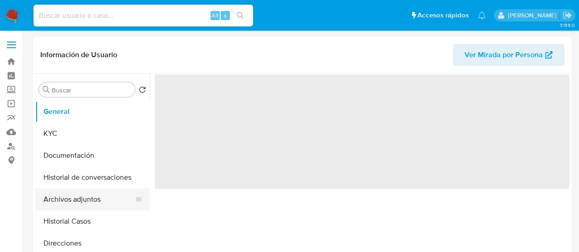
select select "10"
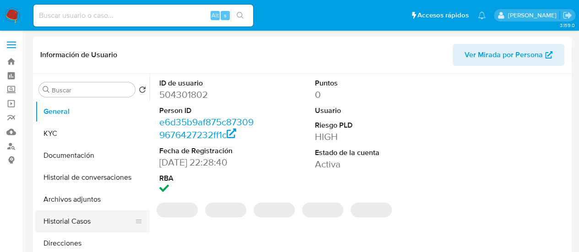
click at [66, 221] on button "Historial Casos" at bounding box center [88, 222] width 107 height 22
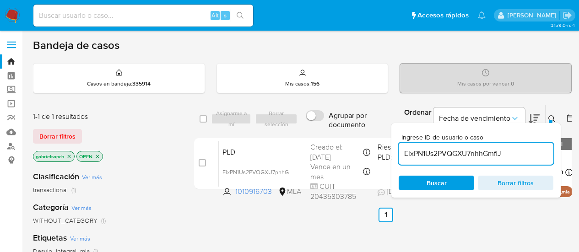
click at [451, 148] on input "ElxPN1Us2PVQGXU7nhhGmflJ" at bounding box center [476, 154] width 155 height 12
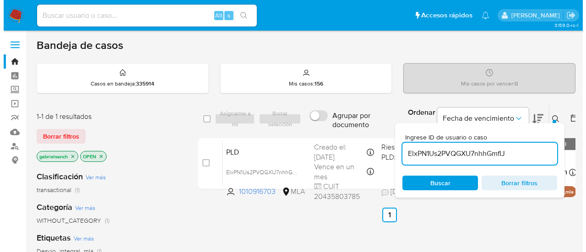
scroll to position [46, 0]
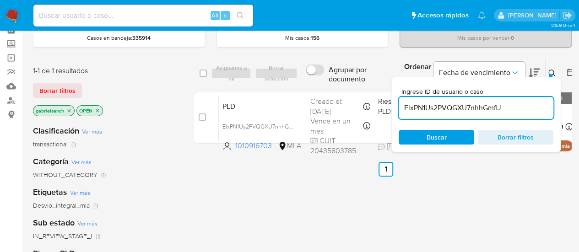
click at [451, 104] on input "ElxPN1Us2PVQGXU7nhhGmflJ" at bounding box center [476, 108] width 155 height 12
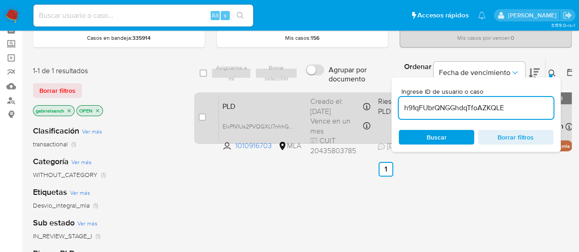
type input "h91qFUbrQNGGhdqTfoAZKQLE"
click at [203, 119] on input "checkbox" at bounding box center [202, 116] width 7 height 7
checkbox input "true"
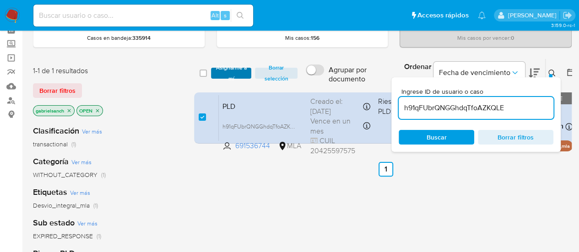
click at [221, 72] on span "Asignarme a mí" at bounding box center [232, 73] width 32 height 9
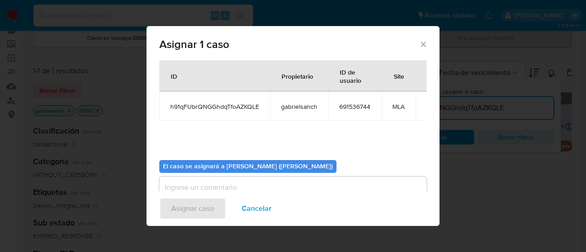
scroll to position [47, 0]
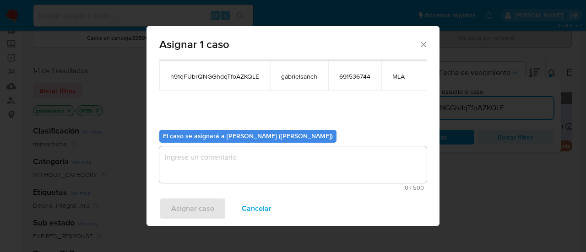
click at [222, 176] on textarea "assign-modal" at bounding box center [292, 164] width 267 height 37
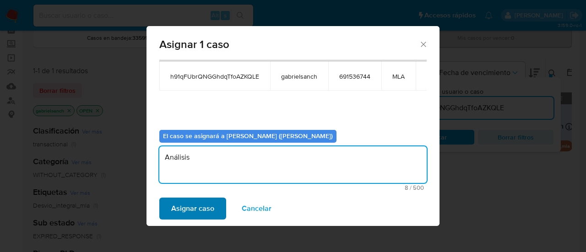
type textarea "Análisis"
click at [189, 212] on span "Asignar caso" at bounding box center [192, 209] width 43 height 20
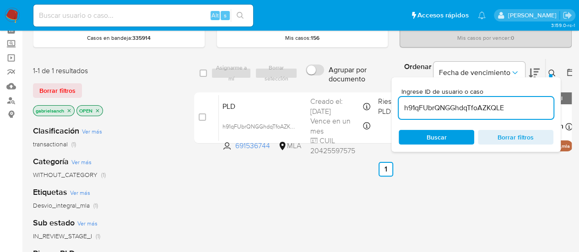
click at [473, 108] on input "h91qFUbrQNGGhdqTfoAZKQLE" at bounding box center [476, 108] width 155 height 12
paste input "lwGKx6CBYZCUUR5klX2KxkUg"
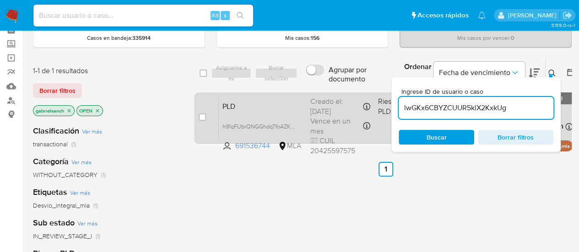
type input "lwGKx6CBYZCUUR5klX2KxkUg"
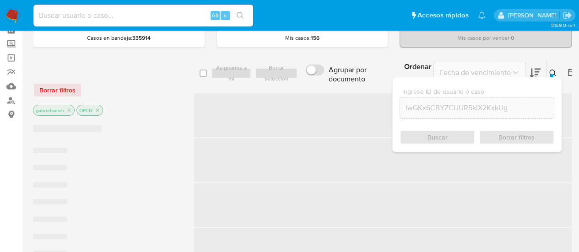
click at [202, 117] on span "‌" at bounding box center [386, 115] width 384 height 44
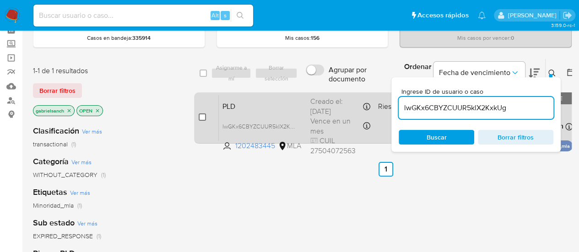
click at [201, 117] on input "checkbox" at bounding box center [202, 116] width 7 height 7
checkbox input "true"
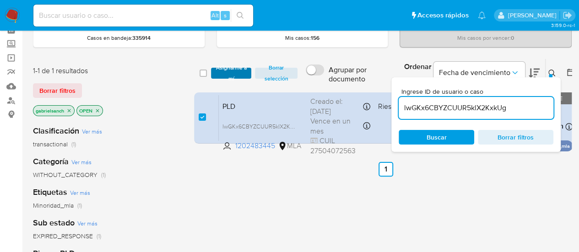
click at [226, 73] on span "Asignarme a mí" at bounding box center [232, 73] width 32 height 9
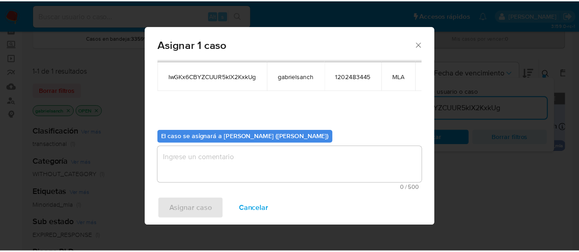
scroll to position [47, 0]
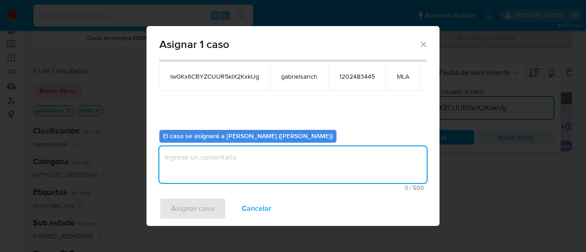
click at [238, 154] on textarea "assign-modal" at bounding box center [292, 164] width 267 height 37
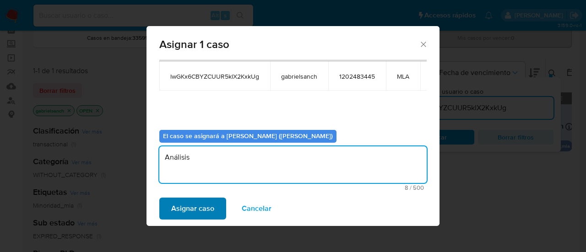
type textarea "Análisis"
click at [173, 199] on span "Asignar caso" at bounding box center [192, 209] width 43 height 20
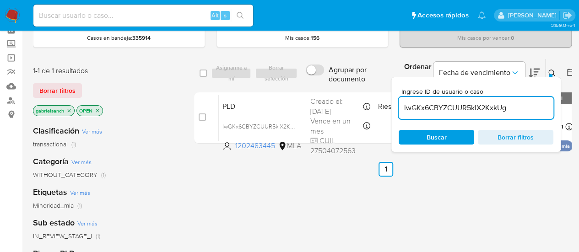
click at [447, 109] on input "lwGKx6CBYZCUUR5klX2KxkUg" at bounding box center [476, 108] width 155 height 12
paste input "slG7xFHy93leDjOaGS0jr9zP"
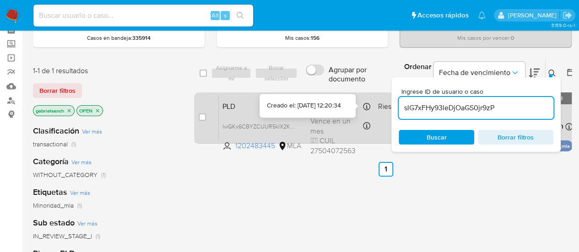
type input "slG7xFHy93leDjOaGS0jr9zP"
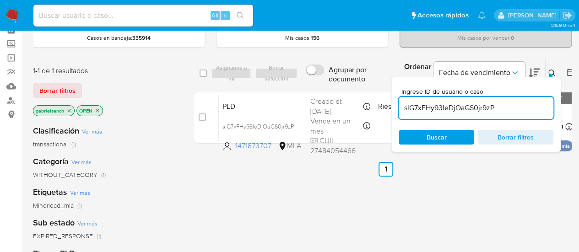
click at [204, 118] on input "checkbox" at bounding box center [202, 116] width 7 height 7
checkbox input "true"
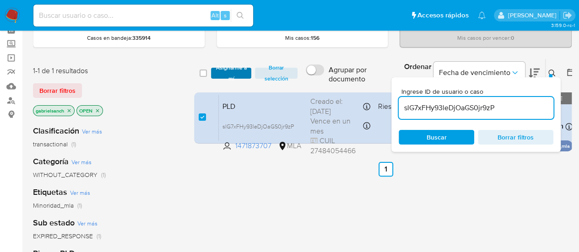
click at [239, 73] on span "Asignarme a mí" at bounding box center [232, 73] width 32 height 9
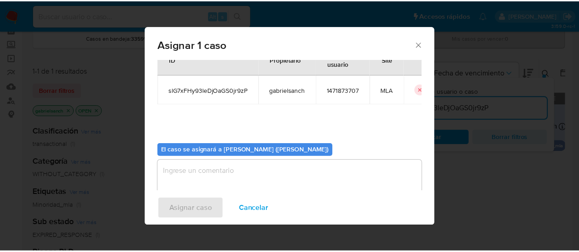
scroll to position [47, 0]
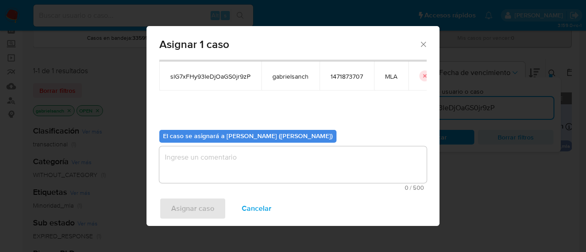
click at [242, 160] on textarea "assign-modal" at bounding box center [292, 164] width 267 height 37
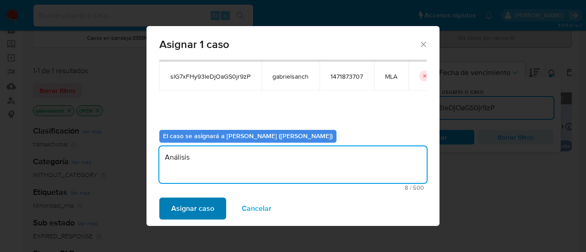
type textarea "Análisis"
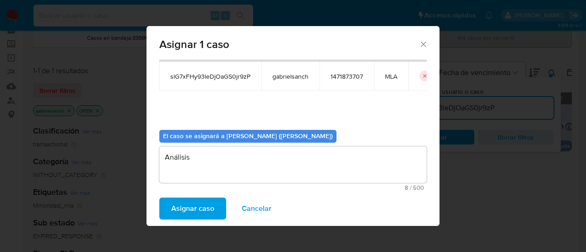
click at [189, 216] on span "Asignar caso" at bounding box center [192, 209] width 43 height 20
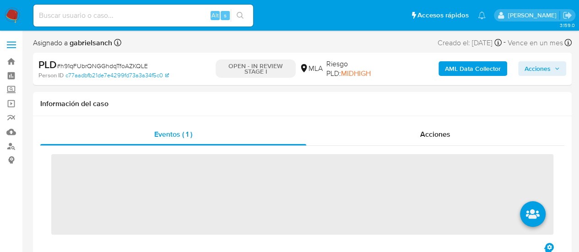
click at [474, 70] on b "AML Data Collector" at bounding box center [473, 68] width 56 height 15
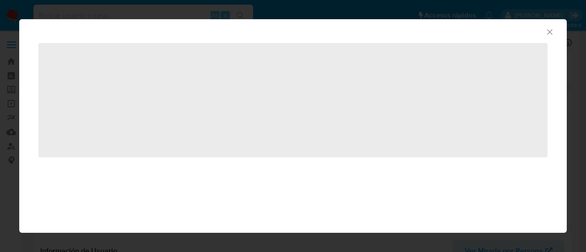
select select "10"
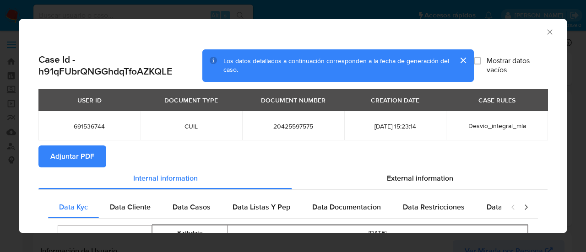
click at [86, 153] on span "Adjuntar PDF" at bounding box center [72, 156] width 44 height 20
click at [545, 33] on icon "Cerrar ventana" at bounding box center [549, 31] width 9 height 9
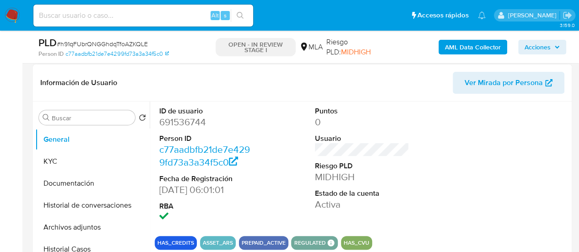
scroll to position [137, 0]
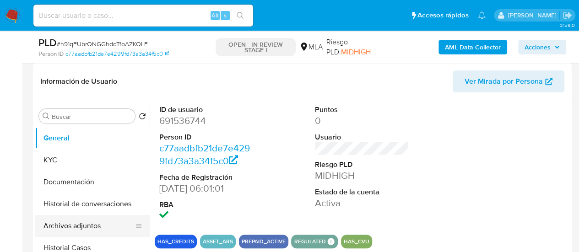
click at [87, 227] on button "Archivos adjuntos" at bounding box center [88, 226] width 107 height 22
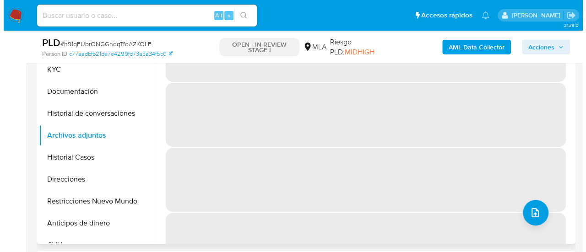
scroll to position [229, 0]
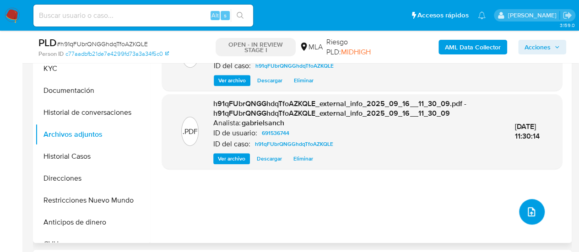
click at [525, 205] on button "upload-file" at bounding box center [532, 212] width 26 height 26
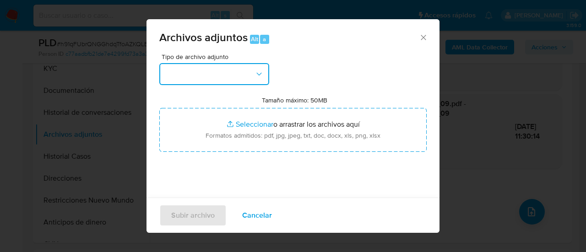
click at [258, 78] on icon "button" at bounding box center [258, 74] width 9 height 9
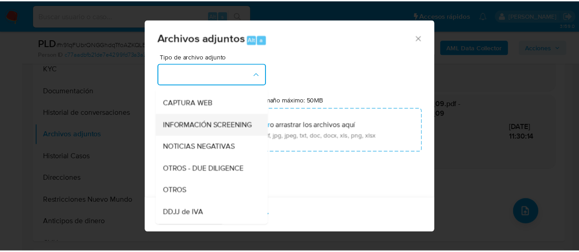
scroll to position [92, 0]
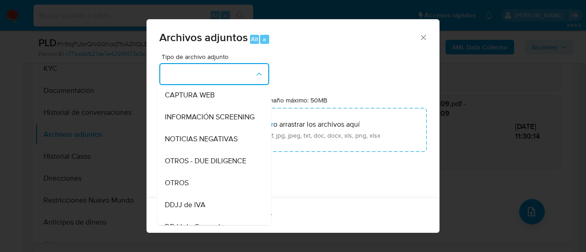
click at [197, 194] on div "OTROS" at bounding box center [211, 183] width 93 height 22
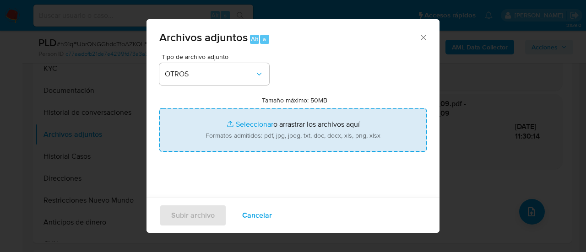
click at [257, 132] on input "Tamaño máximo: 50MB Seleccionar archivos" at bounding box center [292, 130] width 267 height 44
type input "C:\fakepath\Caselog h91qFUbrQNGGhdqTfoAZKQLE_2025_08_19_02_17_18.docx"
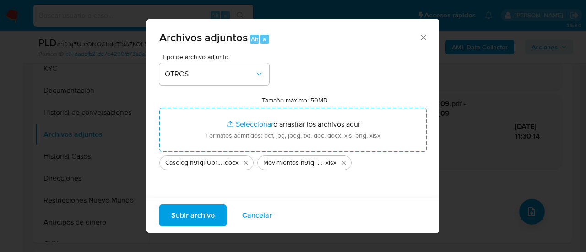
click at [192, 211] on span "Subir archivo" at bounding box center [192, 215] width 43 height 20
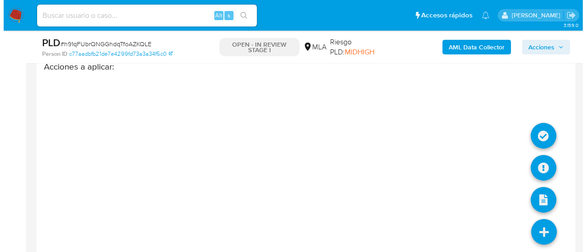
scroll to position [1442, 0]
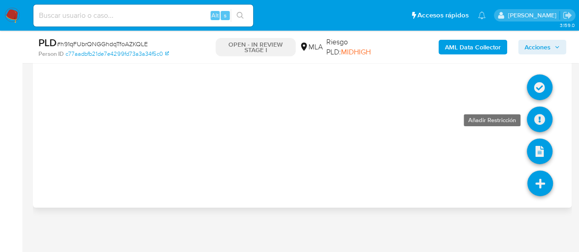
click at [538, 110] on icon at bounding box center [540, 120] width 26 height 26
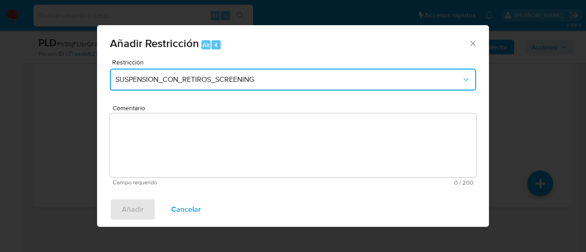
click at [224, 83] on span "SUSPENSION_CON_RETIROS_SCREENING" at bounding box center [288, 79] width 346 height 9
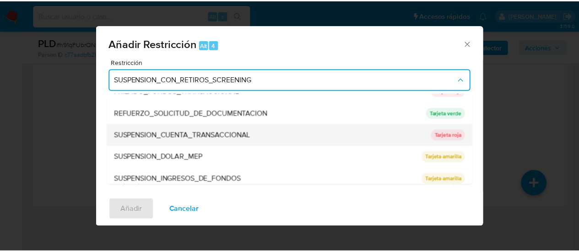
scroll to position [194, 0]
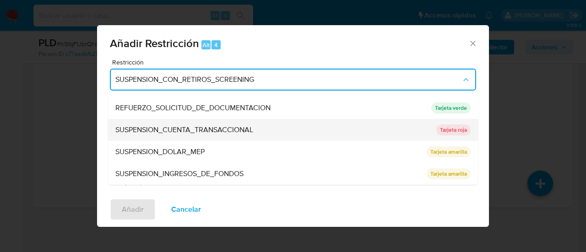
click at [202, 134] on span "SUSPENSION_CUENTA_TRANSACCIONAL" at bounding box center [184, 129] width 138 height 9
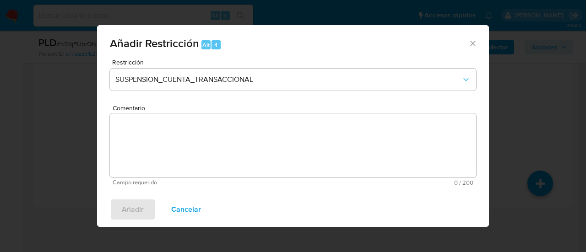
click at [202, 134] on textarea "Comentario" at bounding box center [293, 145] width 366 height 64
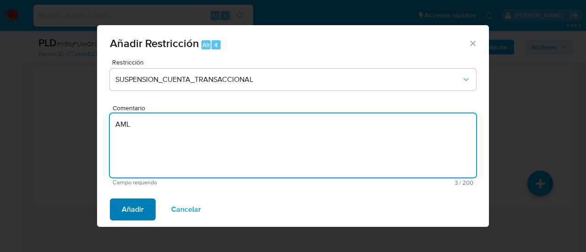
type textarea "AML"
click at [133, 217] on span "Añadir" at bounding box center [133, 210] width 22 height 20
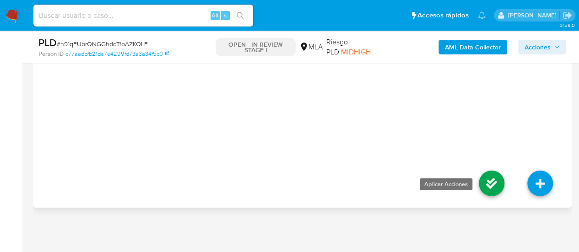
click at [489, 184] on icon at bounding box center [492, 184] width 26 height 26
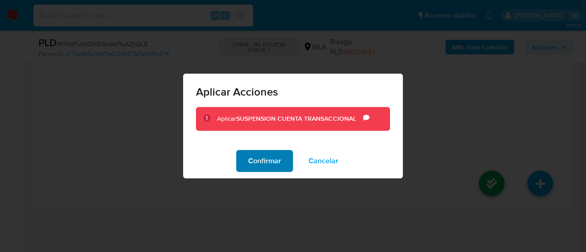
click at [257, 159] on span "Confirmar" at bounding box center [264, 161] width 33 height 20
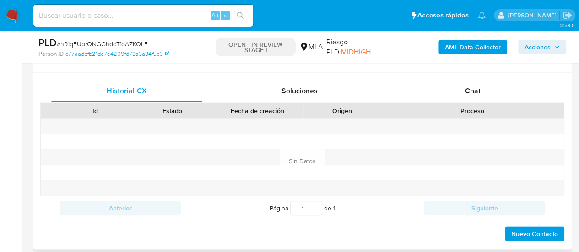
scroll to position [436, 0]
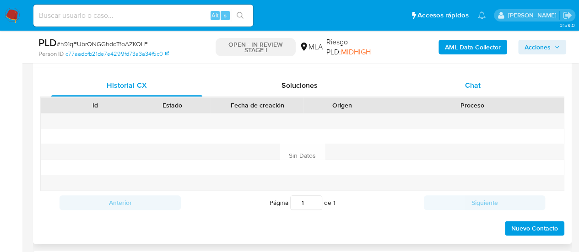
click at [458, 86] on div "Chat" at bounding box center [472, 86] width 151 height 22
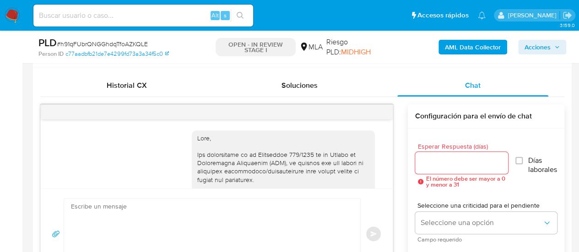
scroll to position [651, 0]
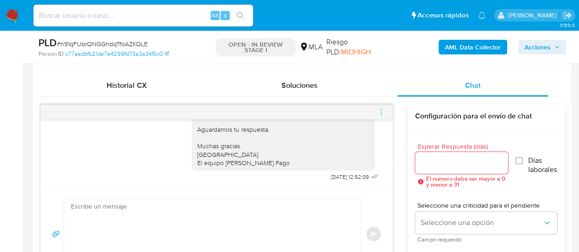
click at [383, 112] on icon "menu-action" at bounding box center [381, 112] width 8 height 8
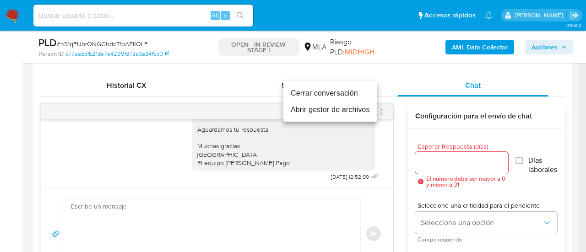
click at [334, 96] on li "Cerrar conversación" at bounding box center [330, 93] width 94 height 16
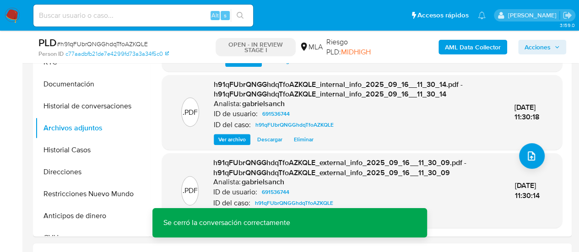
scroll to position [161, 0]
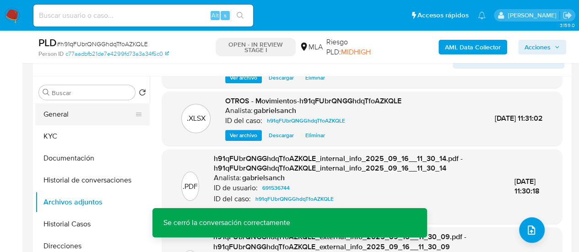
click at [76, 116] on button "General" at bounding box center [88, 114] width 107 height 22
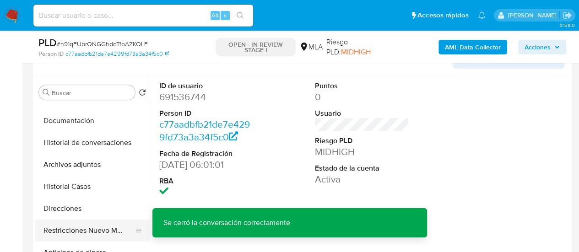
scroll to position [46, 0]
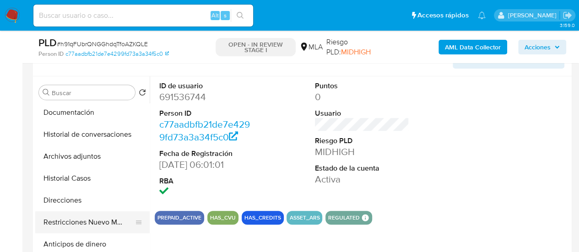
click at [79, 223] on button "Restricciones Nuevo Mundo" at bounding box center [88, 222] width 107 height 22
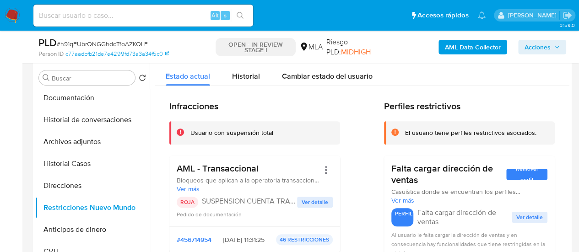
scroll to position [161, 0]
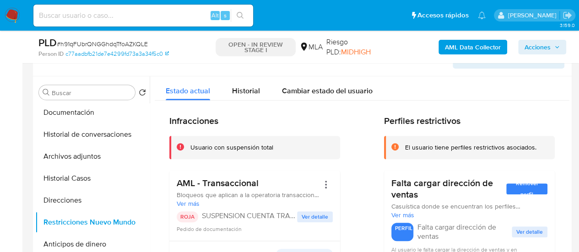
click at [540, 43] on span "Acciones" at bounding box center [537, 47] width 26 height 15
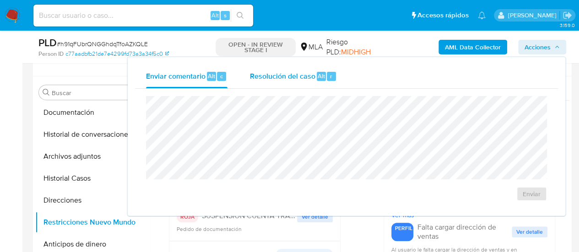
click at [292, 65] on div "Resolución del caso Alt r" at bounding box center [292, 77] width 87 height 24
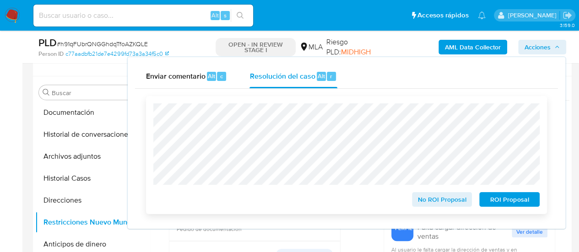
click at [526, 205] on span "ROI Proposal" at bounding box center [510, 199] width 48 height 13
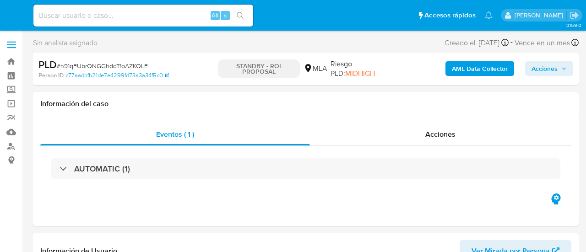
select select "10"
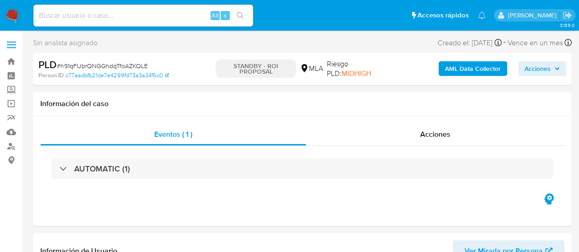
click at [98, 16] on input at bounding box center [143, 16] width 220 height 12
paste input "W2OUgYUG1RC3ujr23b52k6Wu"
type input "W2OUgYUG1RC3ujr23b52k6Wu"
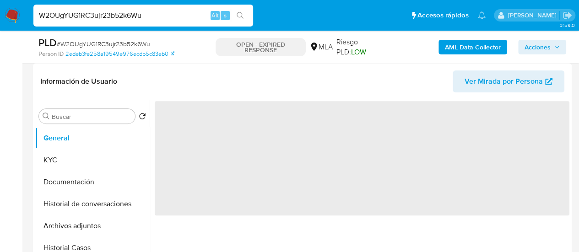
select select "10"
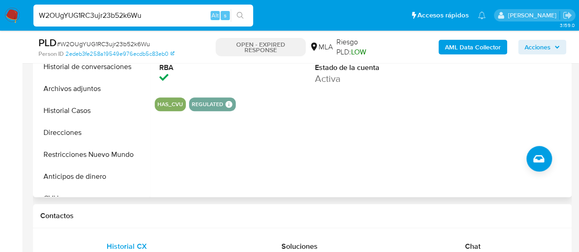
scroll to position [229, 0]
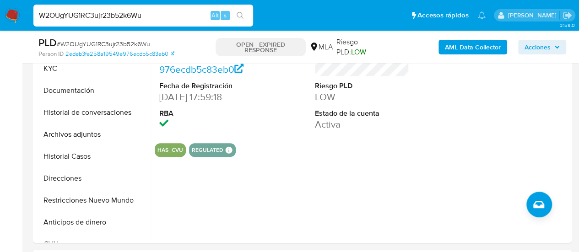
click at [97, 16] on input "W2OUgYUG1RC3ujr23b52k6Wu" at bounding box center [143, 16] width 220 height 12
paste input "lwGKx6CBYZCUUR5klX2KxkUg"
type input "lwGKx6CBYZCUUR5klX2KxkUg"
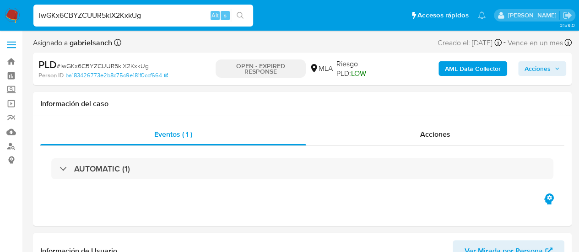
select select "10"
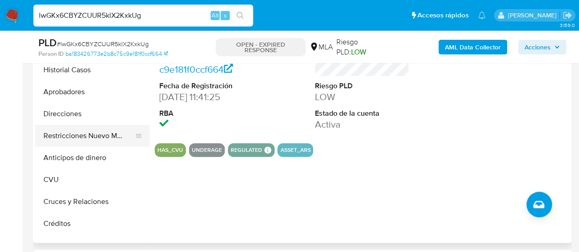
scroll to position [41, 0]
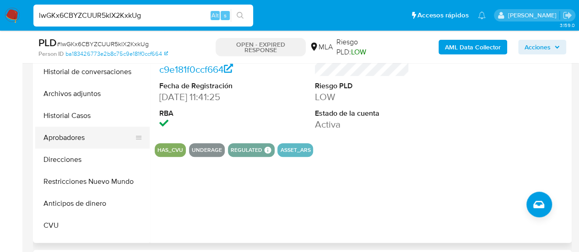
click at [84, 141] on button "Aprobadores" at bounding box center [88, 138] width 107 height 22
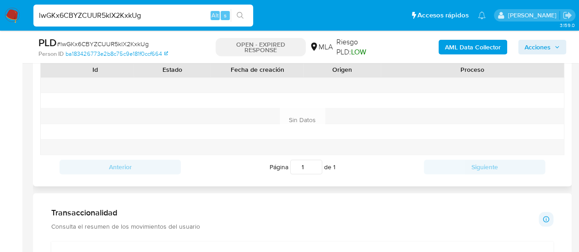
scroll to position [458, 0]
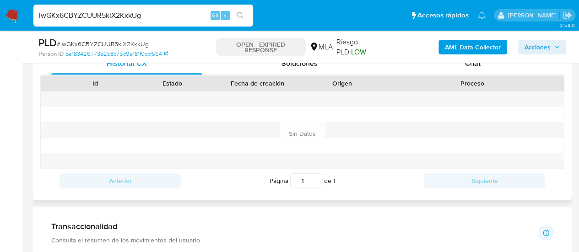
click at [462, 76] on div "Proceso" at bounding box center [472, 84] width 183 height 16
click at [461, 72] on div "Chat" at bounding box center [472, 64] width 151 height 22
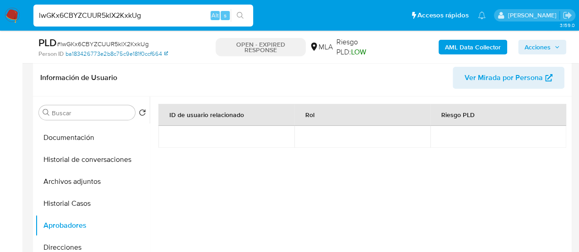
scroll to position [137, 0]
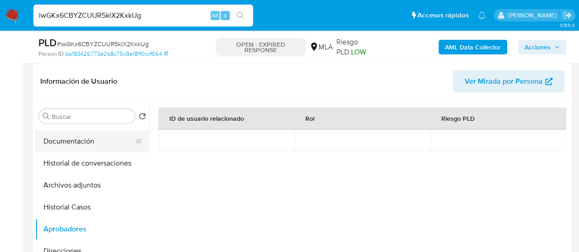
click at [81, 144] on button "Documentación" at bounding box center [88, 141] width 107 height 22
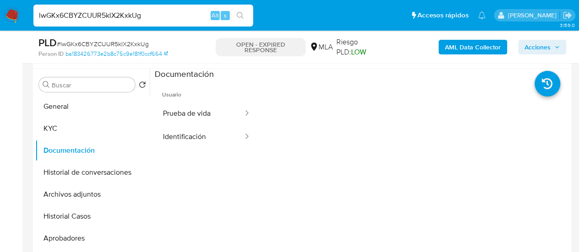
scroll to position [183, 0]
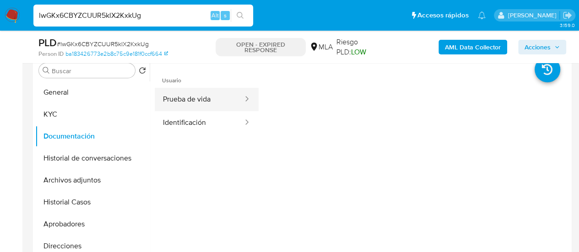
click at [202, 98] on button "Prueba de vida" at bounding box center [199, 99] width 89 height 23
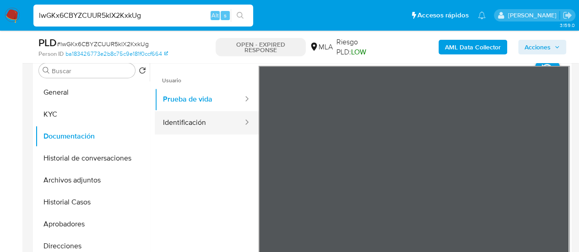
click at [186, 118] on button "Identificación" at bounding box center [199, 122] width 89 height 23
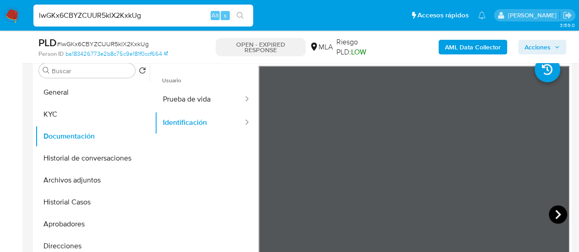
click at [556, 220] on icon at bounding box center [558, 214] width 18 height 18
click at [183, 86] on span "Usuario" at bounding box center [207, 77] width 104 height 22
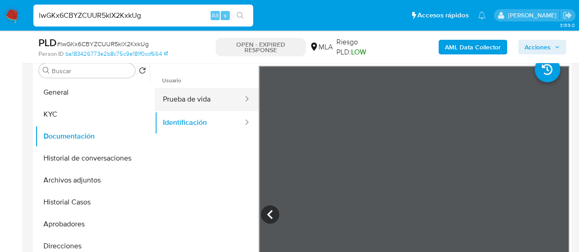
click at [193, 97] on button "Prueba de vida" at bounding box center [199, 99] width 89 height 23
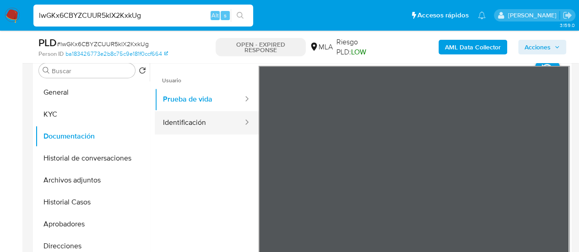
click at [197, 125] on button "Identificación" at bounding box center [199, 122] width 89 height 23
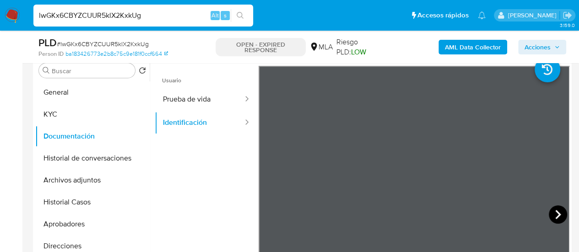
click at [552, 213] on icon at bounding box center [558, 214] width 18 height 18
click at [114, 13] on input "lwGKx6CBYZCUUR5klX2KxkUg" at bounding box center [143, 16] width 220 height 12
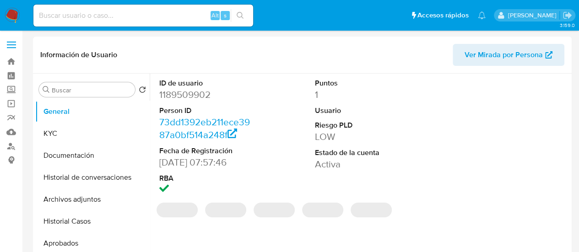
select select "10"
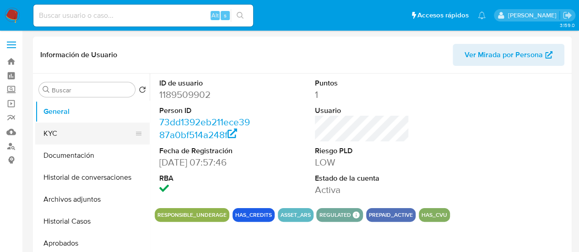
click at [60, 139] on button "KYC" at bounding box center [88, 134] width 107 height 22
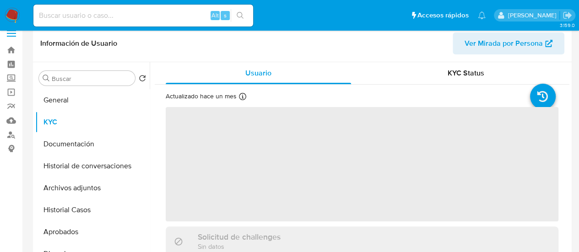
scroll to position [46, 0]
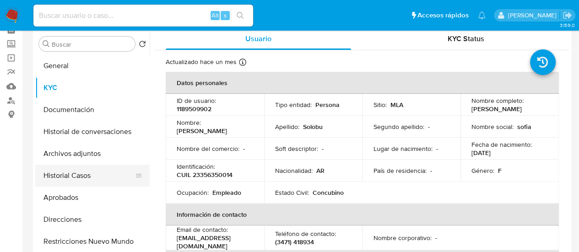
click at [85, 173] on button "Historial Casos" at bounding box center [88, 176] width 107 height 22
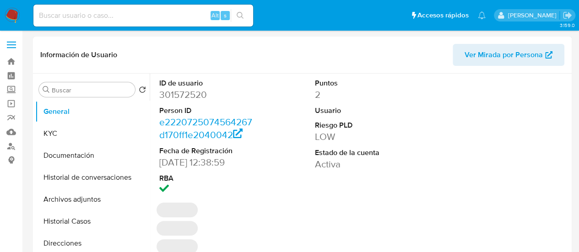
select select "10"
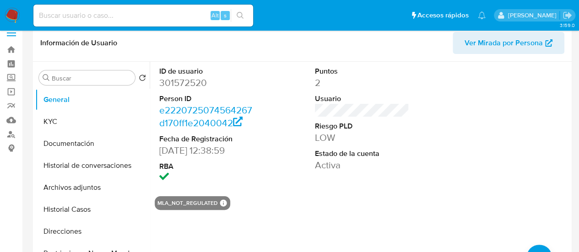
scroll to position [46, 0]
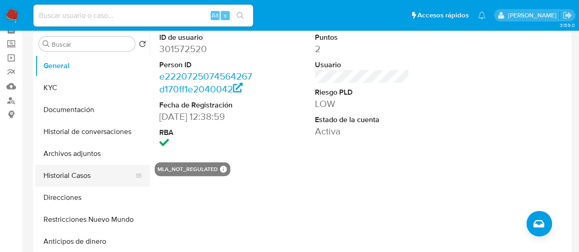
click at [89, 173] on button "Historial Casos" at bounding box center [88, 176] width 107 height 22
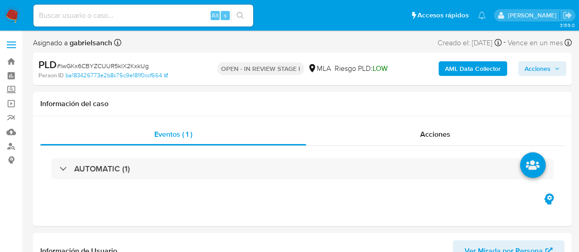
select select "10"
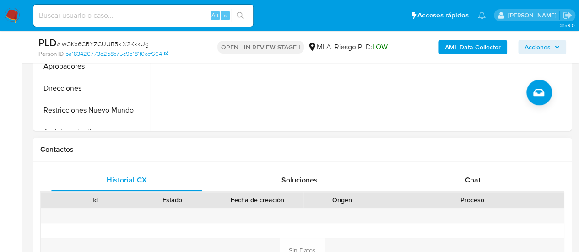
scroll to position [366, 0]
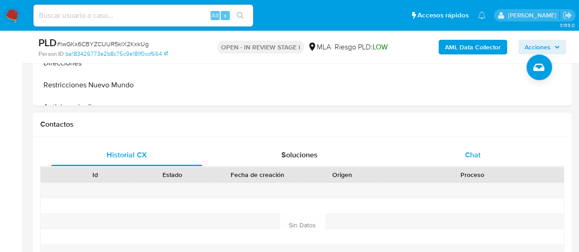
click at [467, 159] on span "Chat" at bounding box center [473, 155] width 16 height 11
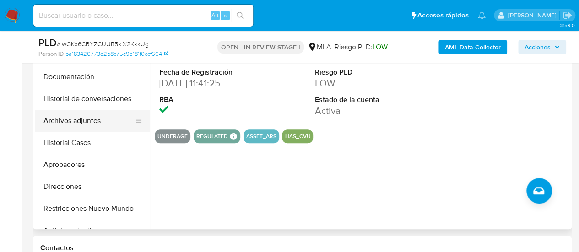
scroll to position [229, 0]
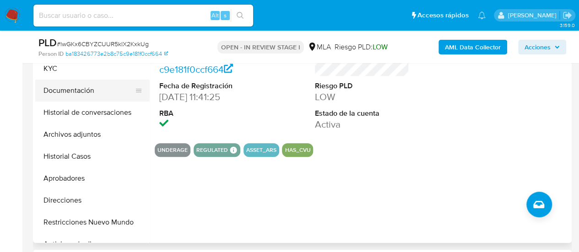
click at [53, 85] on button "Documentación" at bounding box center [88, 91] width 107 height 22
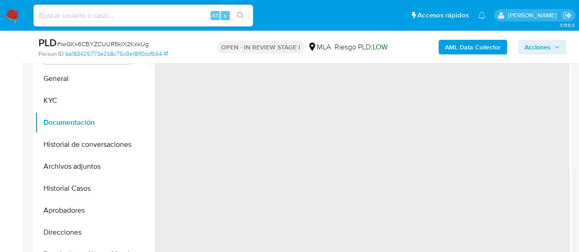
scroll to position [183, 0]
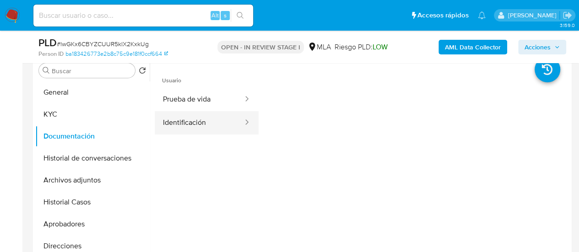
click at [189, 114] on button "Identificación" at bounding box center [199, 122] width 89 height 23
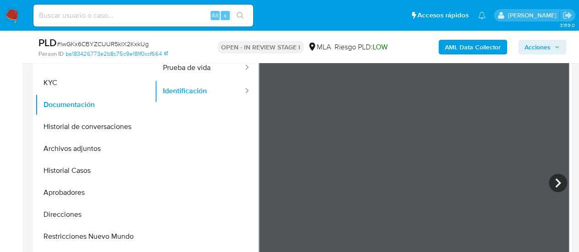
scroll to position [229, 0]
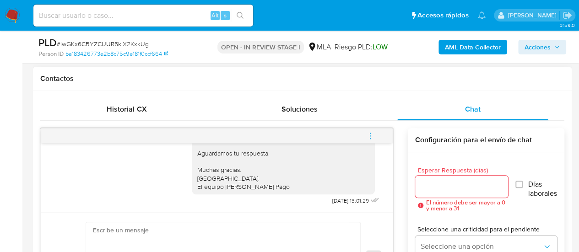
paste textarea "[PERSON_NAME] En función de las operaciones registradas en tu cuenta [PERSON_NA…"
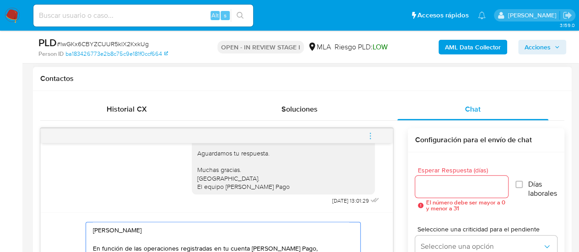
scroll to position [150, 0]
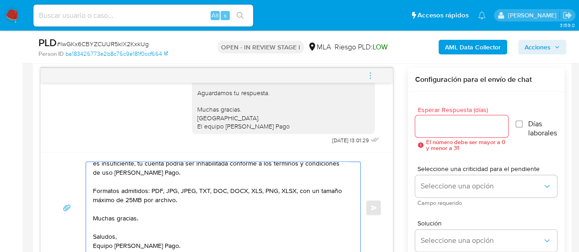
type textarea "[PERSON_NAME] En función de las operaciones registradas en tu cuenta [PERSON_NA…"
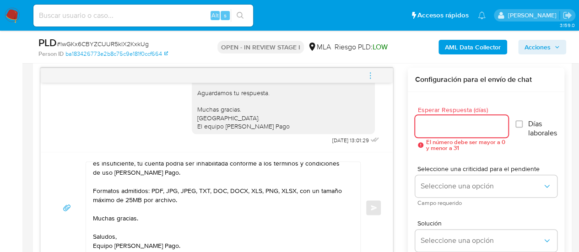
click at [438, 122] on input "Esperar Respuesta (días)" at bounding box center [461, 126] width 93 height 12
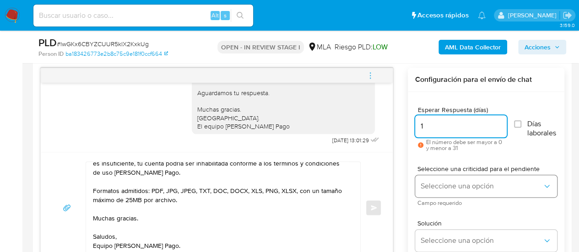
type input "1"
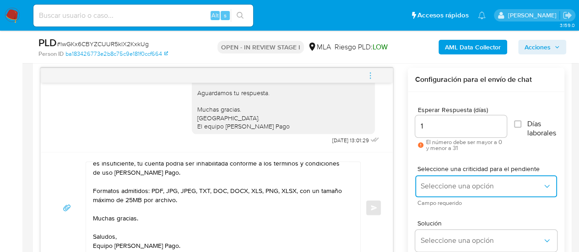
click at [437, 183] on span "Seleccione una opción" at bounding box center [482, 186] width 122 height 9
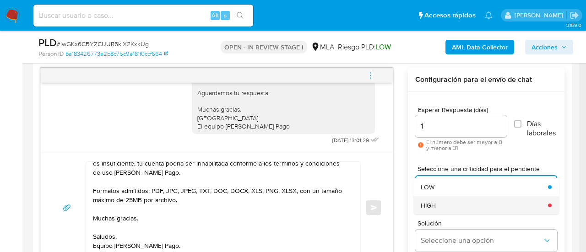
click at [453, 201] on div "HIGH" at bounding box center [482, 205] width 122 height 18
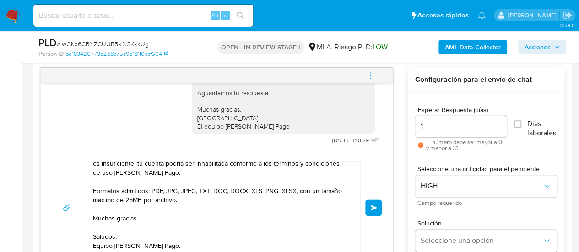
click at [380, 211] on button "Enviar" at bounding box center [373, 208] width 16 height 16
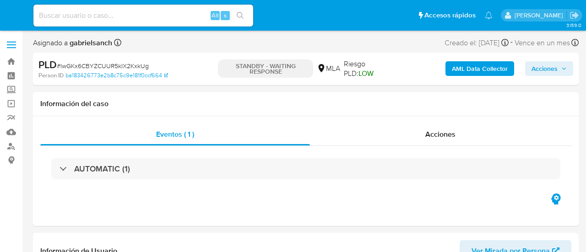
select select "10"
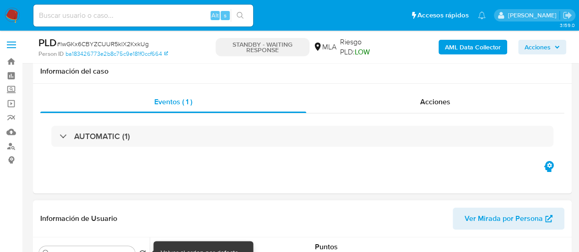
scroll to position [229, 0]
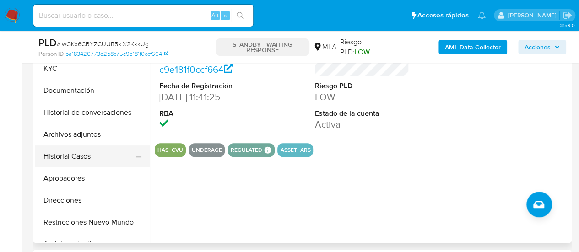
click at [89, 158] on button "Historial Casos" at bounding box center [88, 157] width 107 height 22
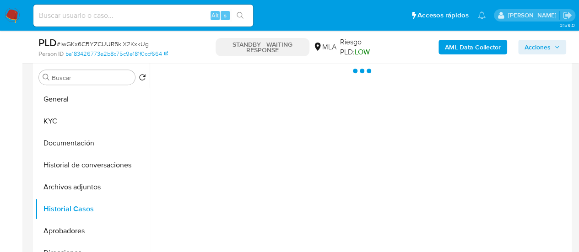
scroll to position [137, 0]
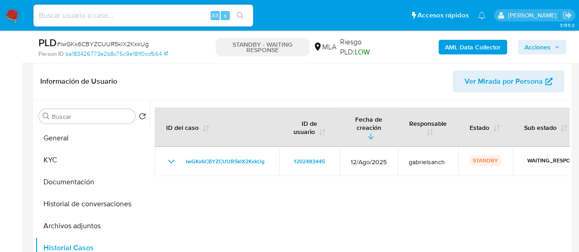
click at [124, 17] on input at bounding box center [143, 16] width 220 height 12
paste input "slG7xFHy93leDjOaGS0jr9zP"
type input "slG7xFHy93leDjOaGS0jr9zP"
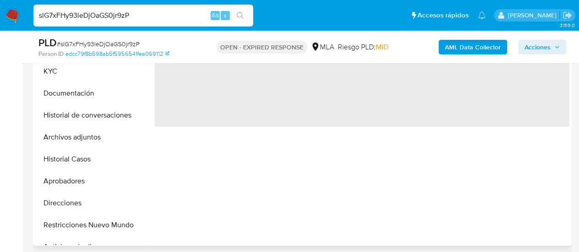
scroll to position [229, 0]
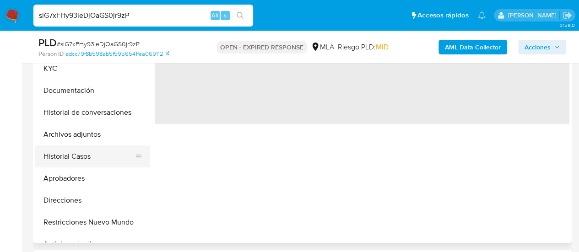
select select "10"
click at [81, 160] on button "Historial Casos" at bounding box center [88, 157] width 107 height 22
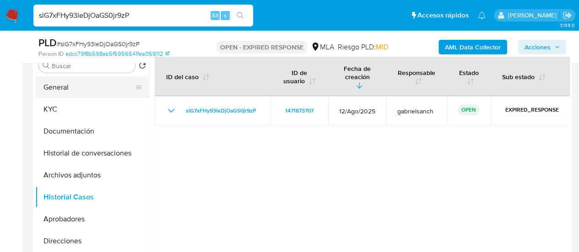
scroll to position [183, 0]
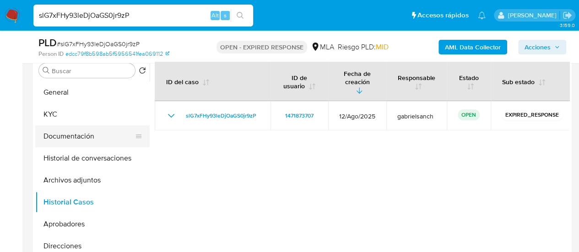
click at [70, 140] on button "Documentación" at bounding box center [88, 136] width 107 height 22
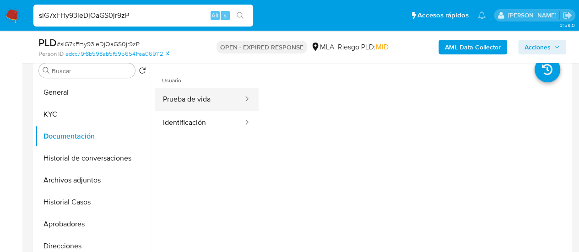
click at [188, 102] on button "Prueba de vida" at bounding box center [199, 99] width 89 height 23
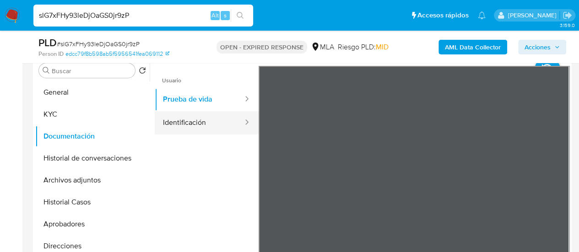
click at [210, 121] on button "Identificación" at bounding box center [199, 122] width 89 height 23
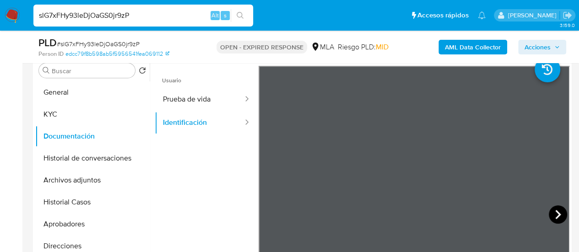
click at [557, 215] on icon at bounding box center [558, 214] width 18 height 18
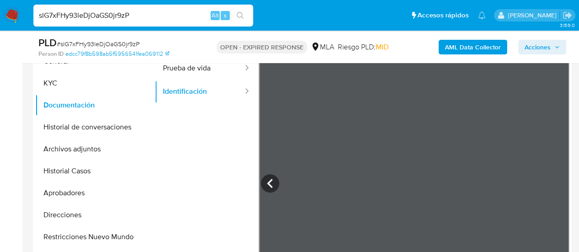
scroll to position [229, 0]
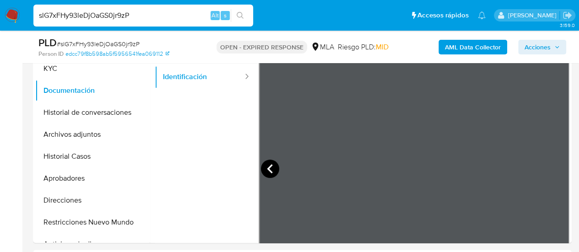
click at [272, 170] on icon at bounding box center [270, 169] width 18 height 18
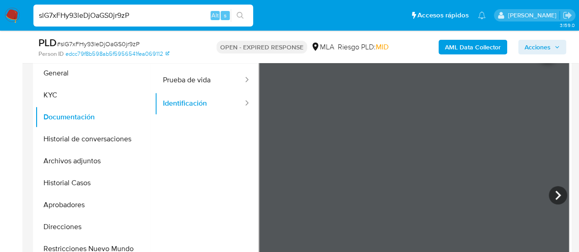
scroll to position [183, 0]
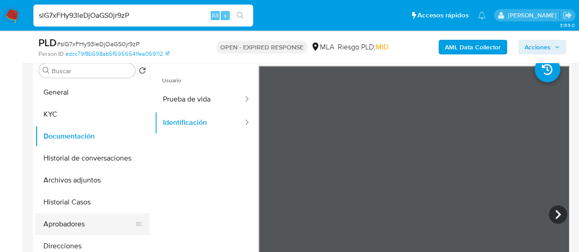
click at [93, 224] on button "Aprobadores" at bounding box center [88, 224] width 107 height 22
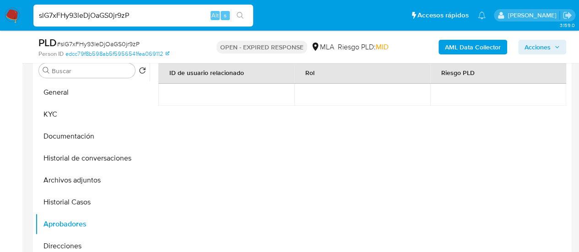
click at [458, 151] on div "ID de usuario relacionado Rol Riesgo PLD" at bounding box center [361, 149] width 407 height 174
click at [58, 136] on button "Documentación" at bounding box center [88, 136] width 107 height 22
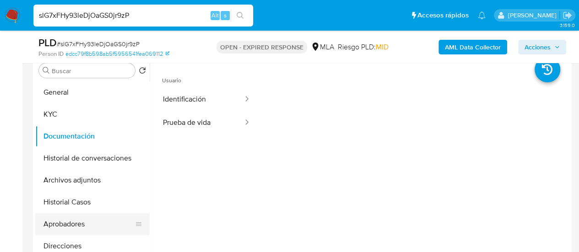
click at [59, 214] on button "Aprobadores" at bounding box center [88, 224] width 107 height 22
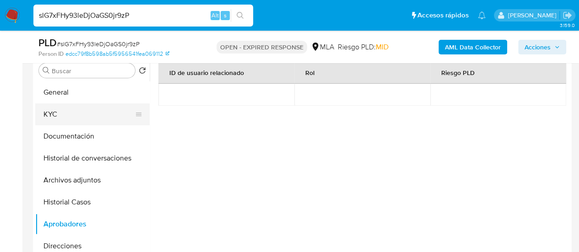
click at [59, 116] on button "KYC" at bounding box center [88, 114] width 107 height 22
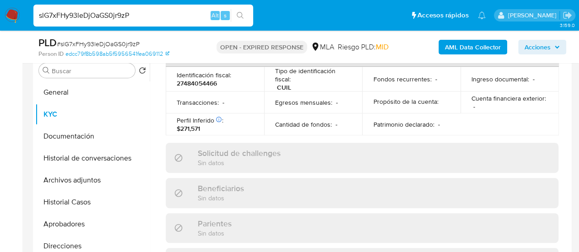
scroll to position [516, 0]
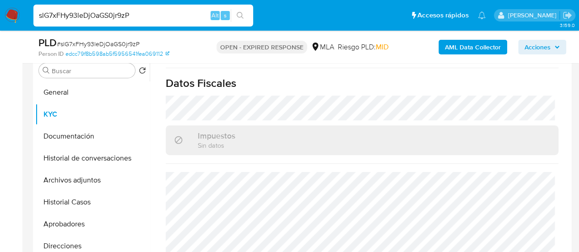
click at [118, 16] on input "slG7xFHy93leDjOaGS0jr9zP" at bounding box center [143, 16] width 220 height 12
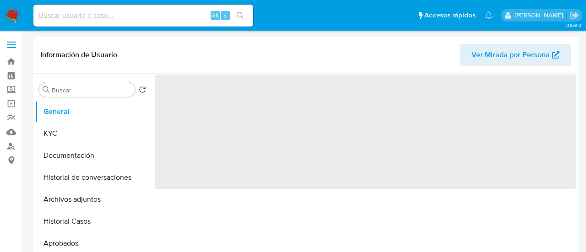
select select "10"
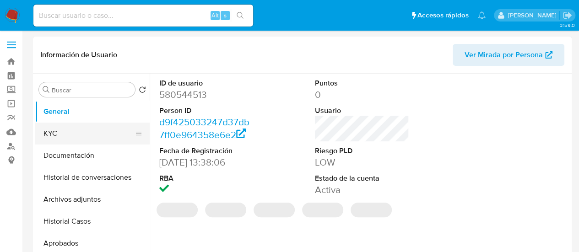
click at [94, 130] on button "KYC" at bounding box center [88, 134] width 107 height 22
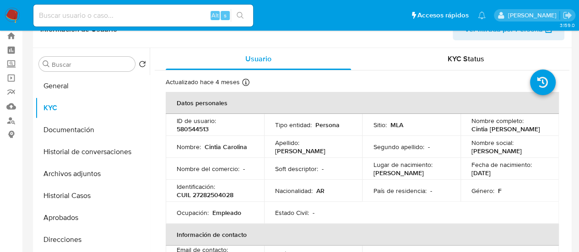
scroll to position [46, 0]
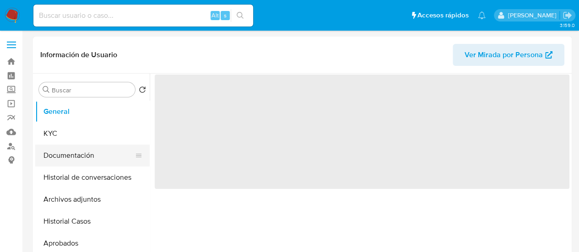
click at [70, 162] on button "Documentación" at bounding box center [88, 156] width 107 height 22
select select "10"
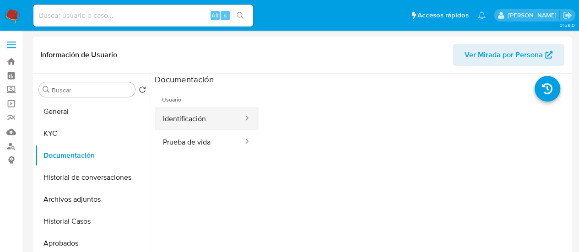
click at [211, 126] on button "Identificación" at bounding box center [199, 118] width 89 height 23
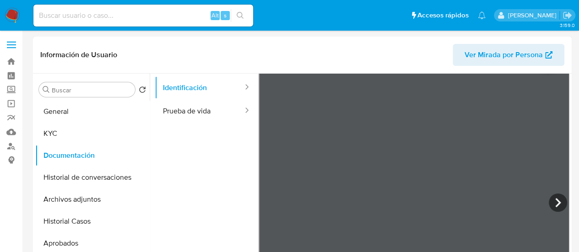
scroll to position [46, 0]
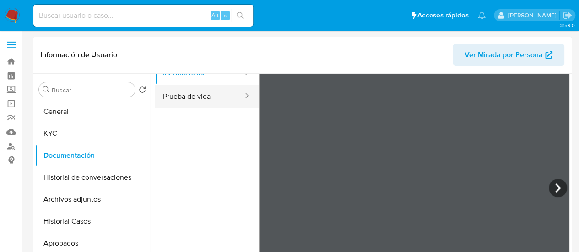
click at [185, 102] on button "Prueba de vida" at bounding box center [199, 96] width 89 height 23
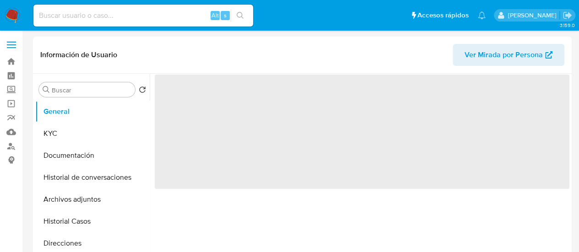
select select "10"
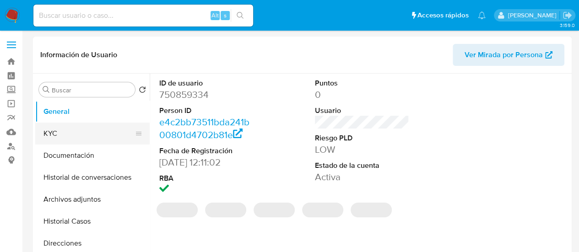
click at [48, 129] on button "KYC" at bounding box center [88, 134] width 107 height 22
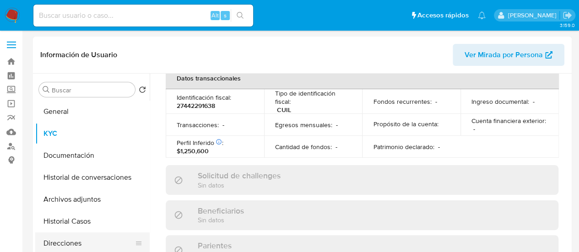
scroll to position [516, 0]
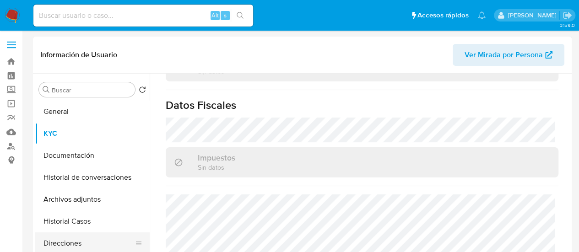
click at [70, 233] on button "Direcciones" at bounding box center [88, 243] width 107 height 22
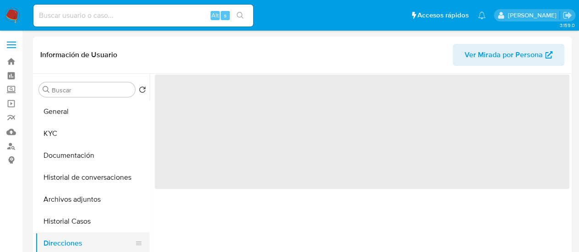
scroll to position [0, 0]
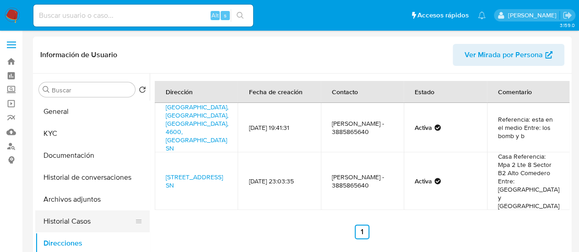
click at [56, 224] on button "Historial Casos" at bounding box center [88, 222] width 107 height 22
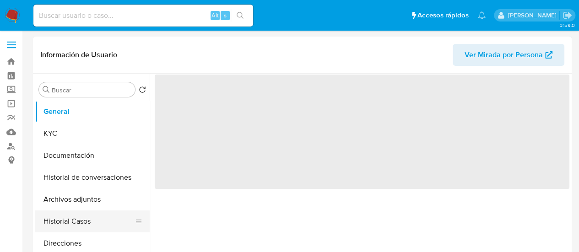
click at [74, 226] on button "Historial Casos" at bounding box center [88, 222] width 107 height 22
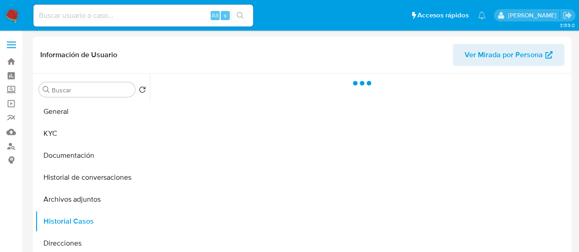
select select "10"
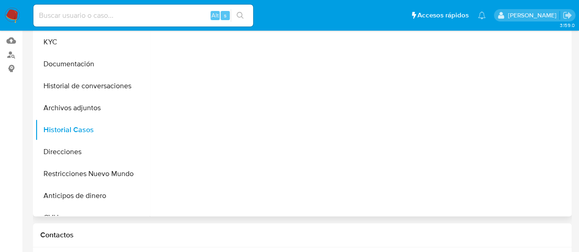
scroll to position [46, 0]
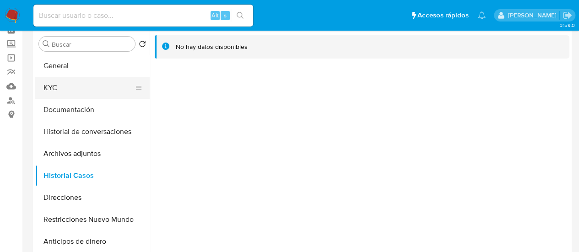
click at [71, 90] on button "KYC" at bounding box center [88, 88] width 107 height 22
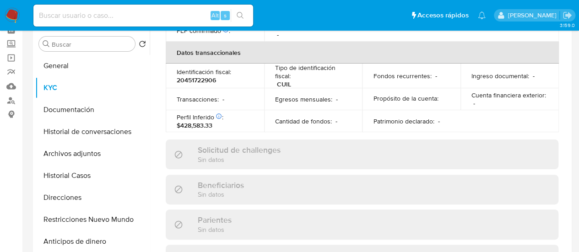
scroll to position [493, 0]
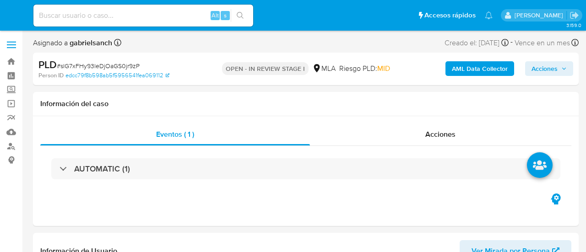
select select "10"
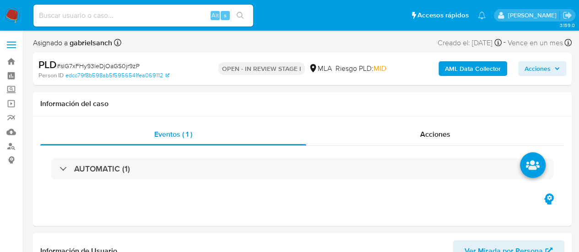
click at [449, 70] on b "AML Data Collector" at bounding box center [473, 68] width 56 height 15
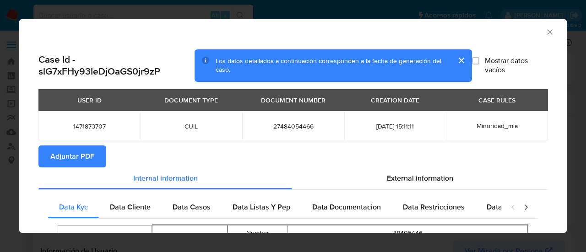
click at [75, 155] on span "Adjuntar PDF" at bounding box center [72, 156] width 44 height 20
click at [545, 31] on icon "Cerrar ventana" at bounding box center [549, 31] width 9 height 9
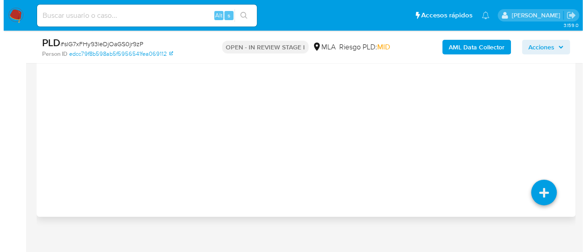
scroll to position [1380, 0]
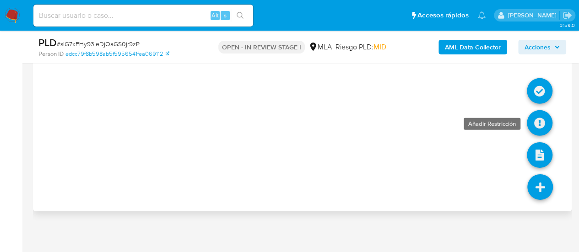
click at [529, 116] on icon at bounding box center [540, 123] width 26 height 26
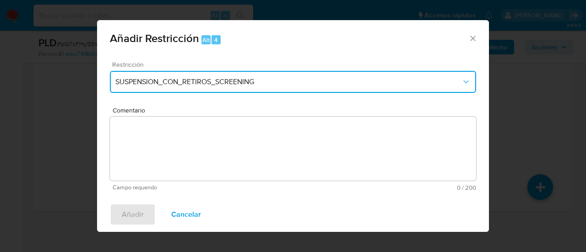
click at [296, 78] on span "SUSPENSION_CON_RETIROS_SCREENING" at bounding box center [288, 81] width 346 height 9
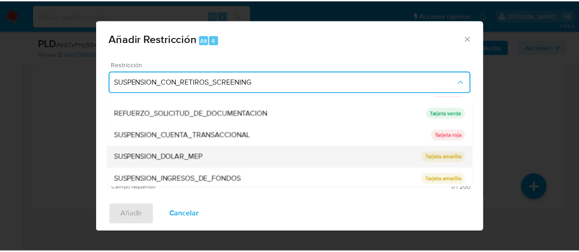
scroll to position [194, 0]
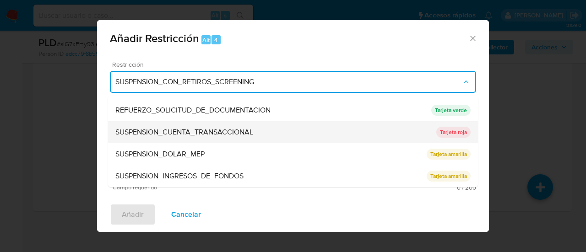
click at [228, 131] on span "SUSPENSION_CUENTA_TRANSACCIONAL" at bounding box center [184, 132] width 138 height 9
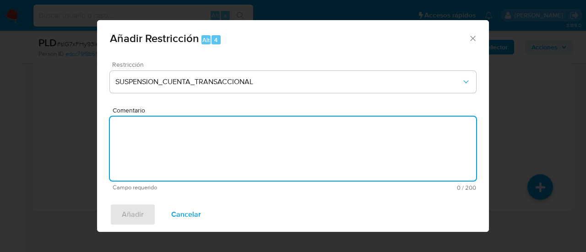
click at [229, 155] on textarea "Comentario" at bounding box center [293, 149] width 366 height 64
type textarea "AML"
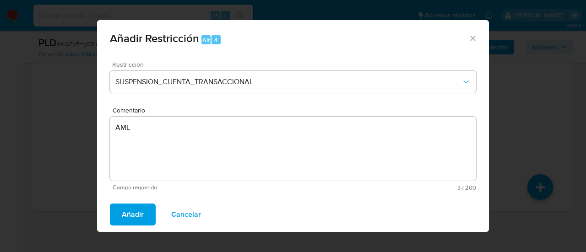
click at [148, 206] on button "Añadir" at bounding box center [133, 215] width 46 height 22
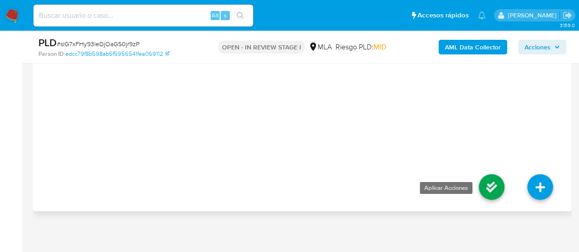
click at [489, 178] on icon at bounding box center [492, 187] width 26 height 26
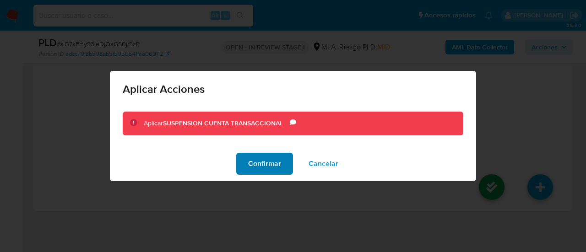
click at [253, 165] on span "Confirmar" at bounding box center [264, 164] width 33 height 20
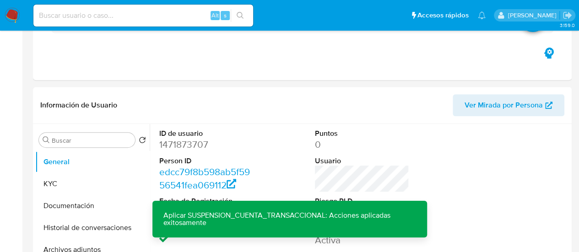
scroll to position [190, 0]
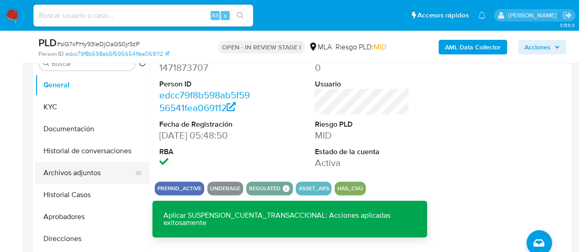
click at [74, 174] on button "Archivos adjuntos" at bounding box center [88, 173] width 107 height 22
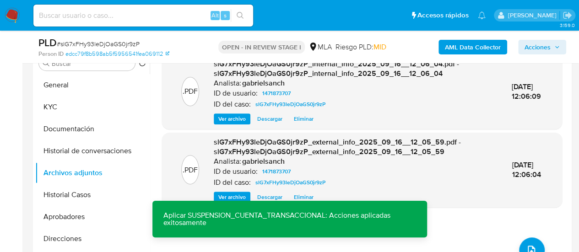
click at [537, 240] on div ".PDF slG7xFHy93leDjOaGS0jr9zP_internal_info_2025_09_16__12_06_04.pdf - slG7xFHy…" at bounding box center [362, 164] width 400 height 220
click at [532, 245] on span "upload-file" at bounding box center [531, 250] width 11 height 11
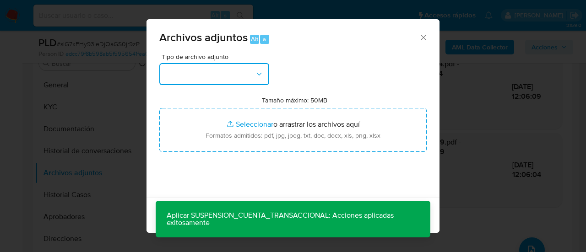
click at [212, 76] on button "button" at bounding box center [214, 74] width 110 height 22
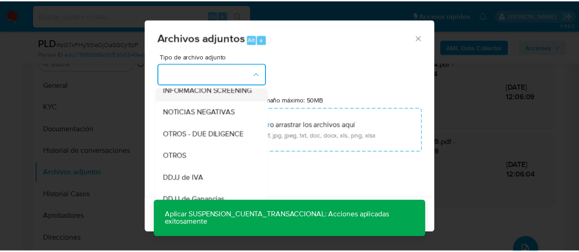
scroll to position [137, 0]
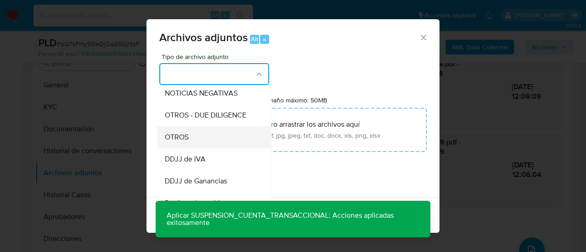
click at [201, 148] on div "OTROS" at bounding box center [211, 137] width 93 height 22
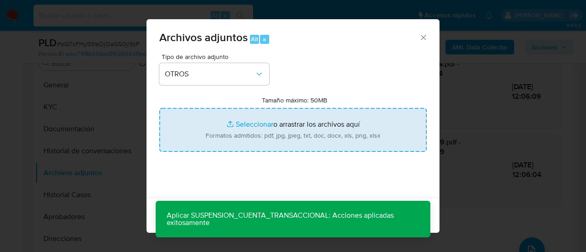
click at [248, 127] on input "Tamaño máximo: 50MB Seleccionar archivos" at bounding box center [292, 130] width 267 height 44
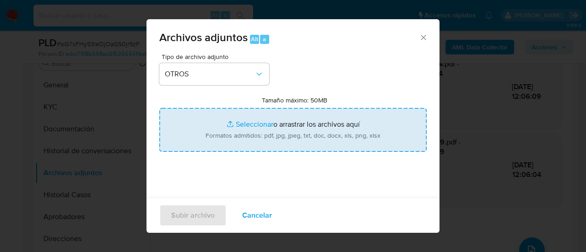
type input "C:\fakepath\Caselog slG7xFHy93leDjOaGS0jr9zP_2025_08_18_15_30_29.docx"
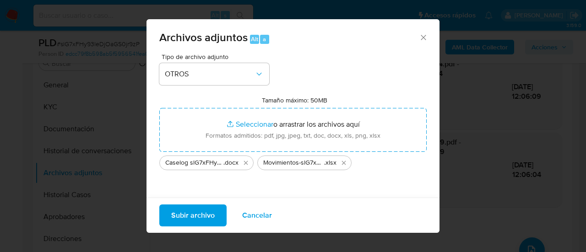
drag, startPoint x: 248, startPoint y: 127, endPoint x: 184, endPoint y: 215, distance: 109.0
click at [184, 215] on span "Subir archivo" at bounding box center [192, 215] width 43 height 20
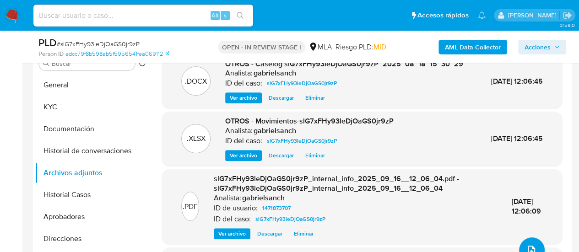
scroll to position [145, 0]
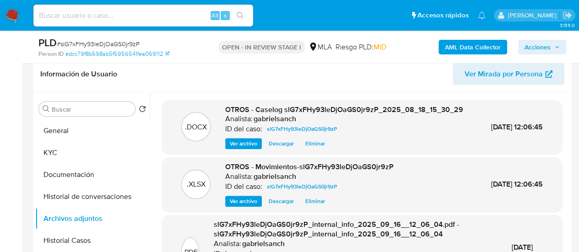
click at [535, 42] on span "Acciones" at bounding box center [537, 47] width 26 height 15
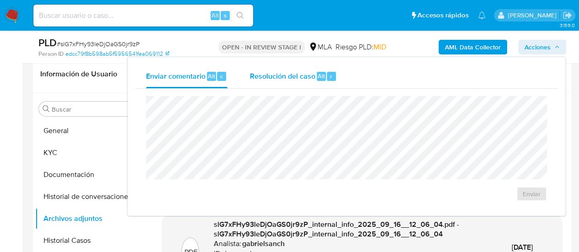
click at [261, 86] on div "Resolución del caso Alt r" at bounding box center [292, 77] width 87 height 24
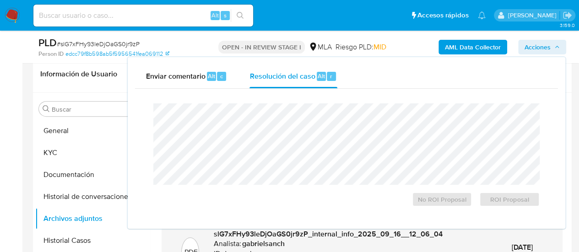
click at [550, 48] on span "Acciones" at bounding box center [541, 47] width 35 height 13
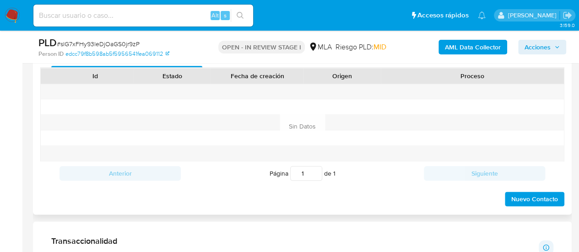
scroll to position [373, 0]
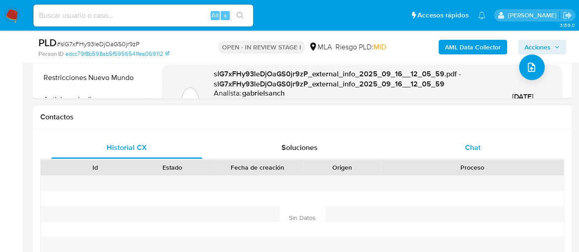
click at [473, 140] on div "Chat" at bounding box center [472, 148] width 151 height 22
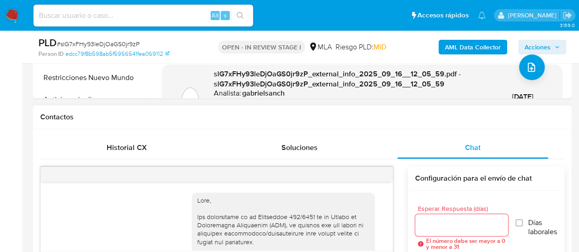
scroll to position [551, 0]
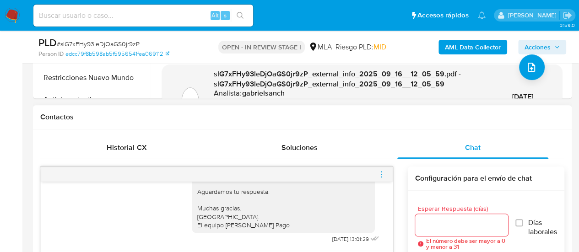
click at [379, 170] on icon "menu-action" at bounding box center [381, 174] width 8 height 8
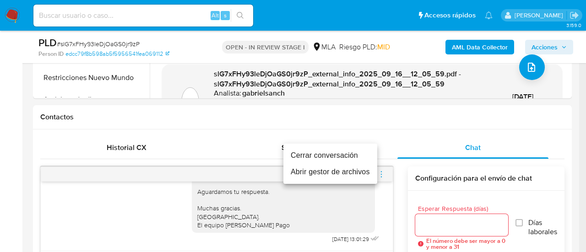
click at [322, 157] on li "Cerrar conversación" at bounding box center [330, 155] width 94 height 16
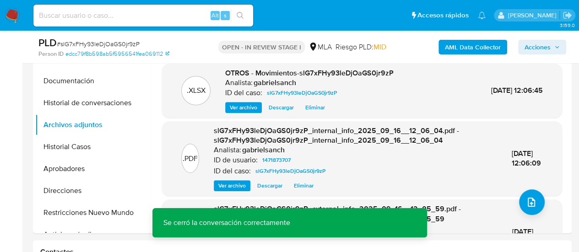
scroll to position [236, 0]
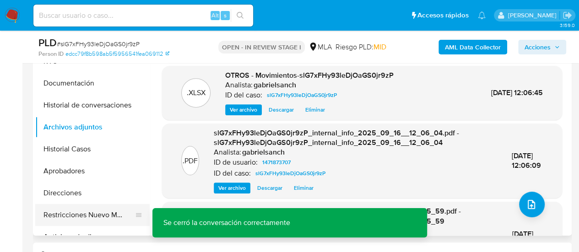
click at [92, 216] on button "Restricciones Nuevo Mundo" at bounding box center [88, 215] width 107 height 22
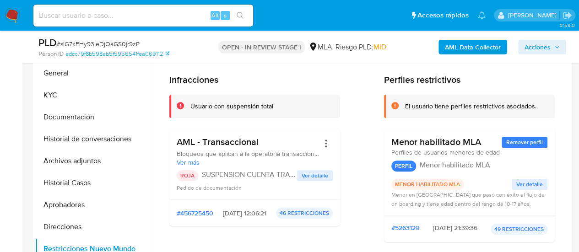
scroll to position [190, 0]
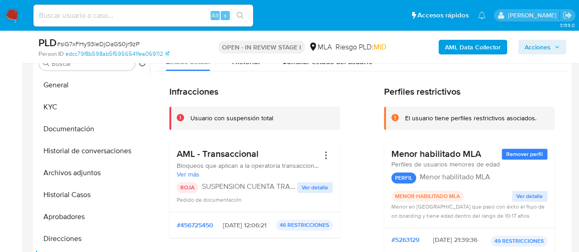
click at [539, 54] on div "AML Data Collector Acciones" at bounding box center [479, 47] width 173 height 22
click at [534, 51] on span "Acciones" at bounding box center [537, 47] width 26 height 15
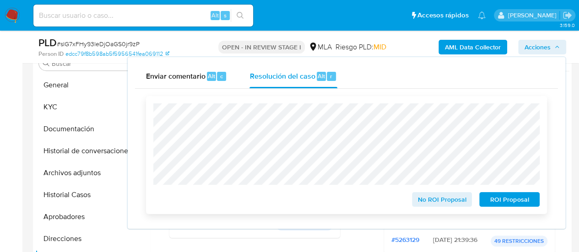
click at [505, 198] on span "ROI Proposal" at bounding box center [510, 199] width 48 height 13
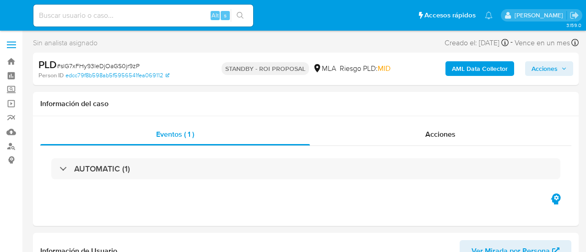
select select "10"
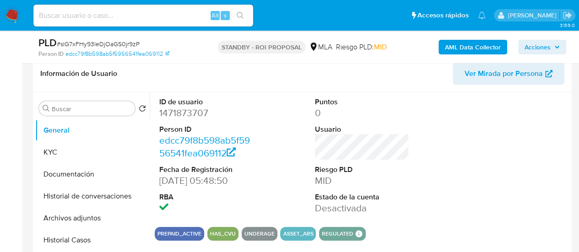
scroll to position [183, 0]
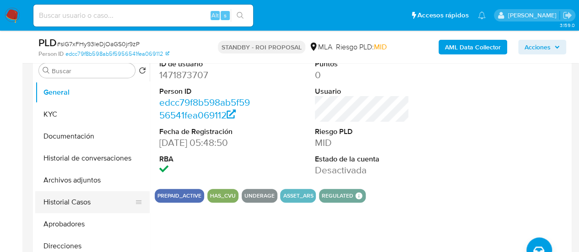
click at [90, 200] on button "Historial Casos" at bounding box center [88, 202] width 107 height 22
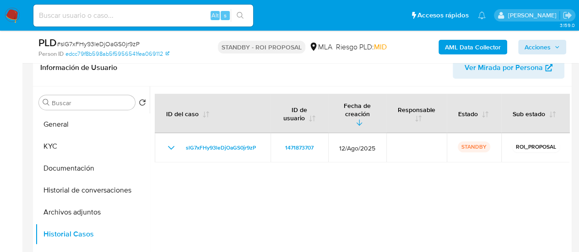
scroll to position [137, 0]
